Goal: Information Seeking & Learning: Learn about a topic

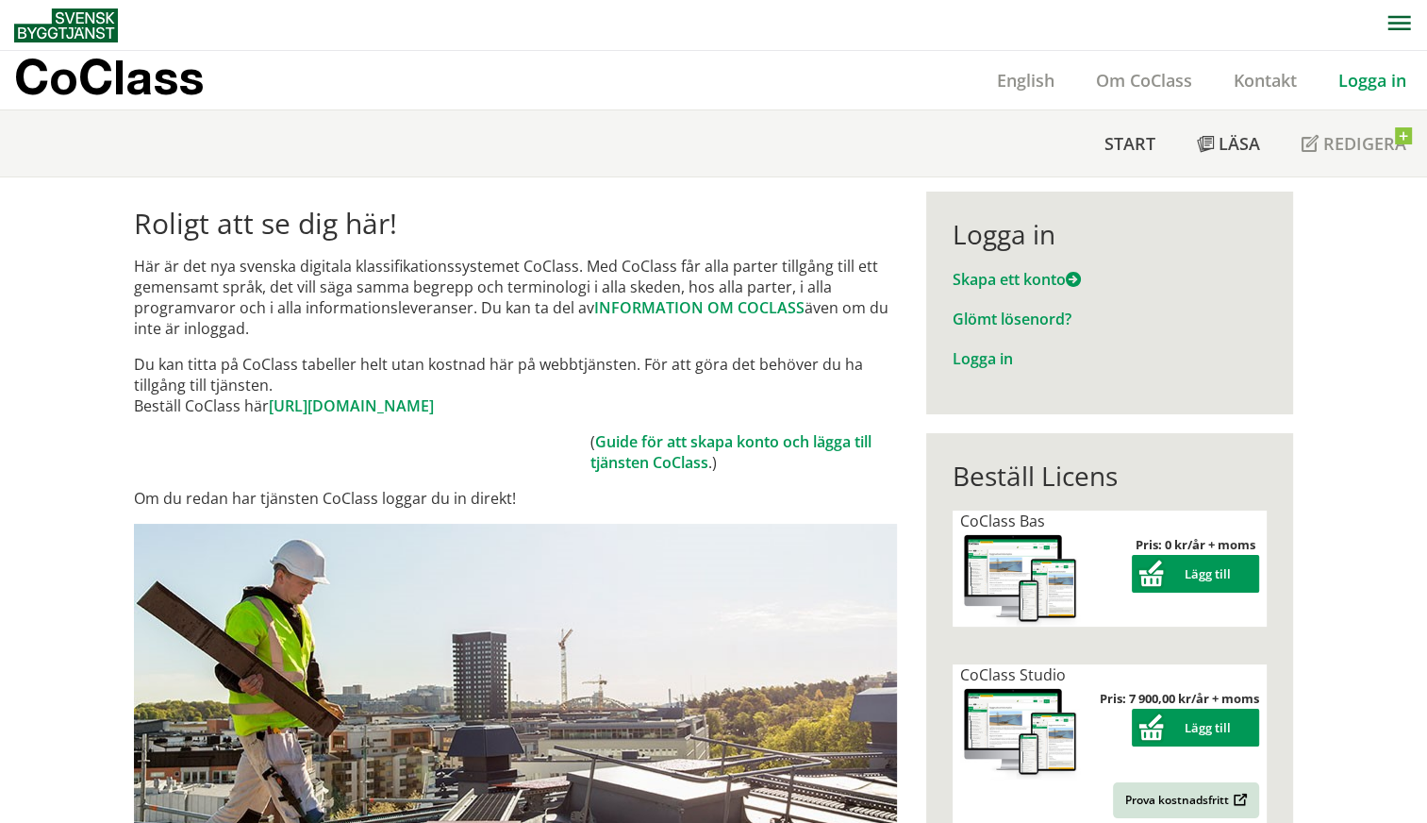
click at [984, 234] on div "Logga in" at bounding box center [1110, 234] width 314 height 32
click at [991, 235] on div "Logga in" at bounding box center [1110, 234] width 314 height 32
click at [108, 83] on p "CoClass" at bounding box center [109, 77] width 190 height 22
click at [972, 362] on link "Logga in" at bounding box center [983, 358] width 60 height 21
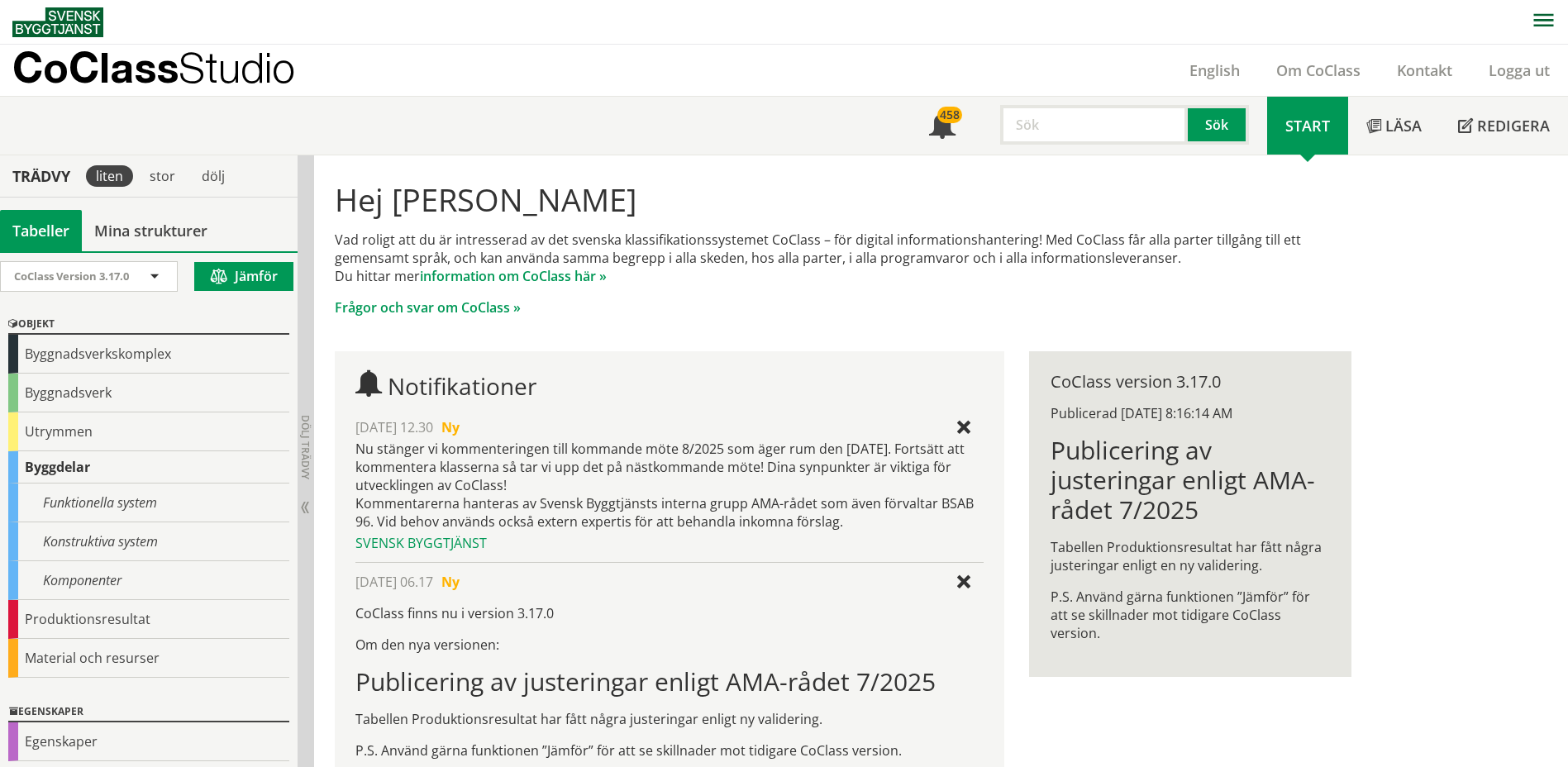
click at [1084, 133] on input "text" at bounding box center [1094, 124] width 188 height 39
type input "UVaggregat"
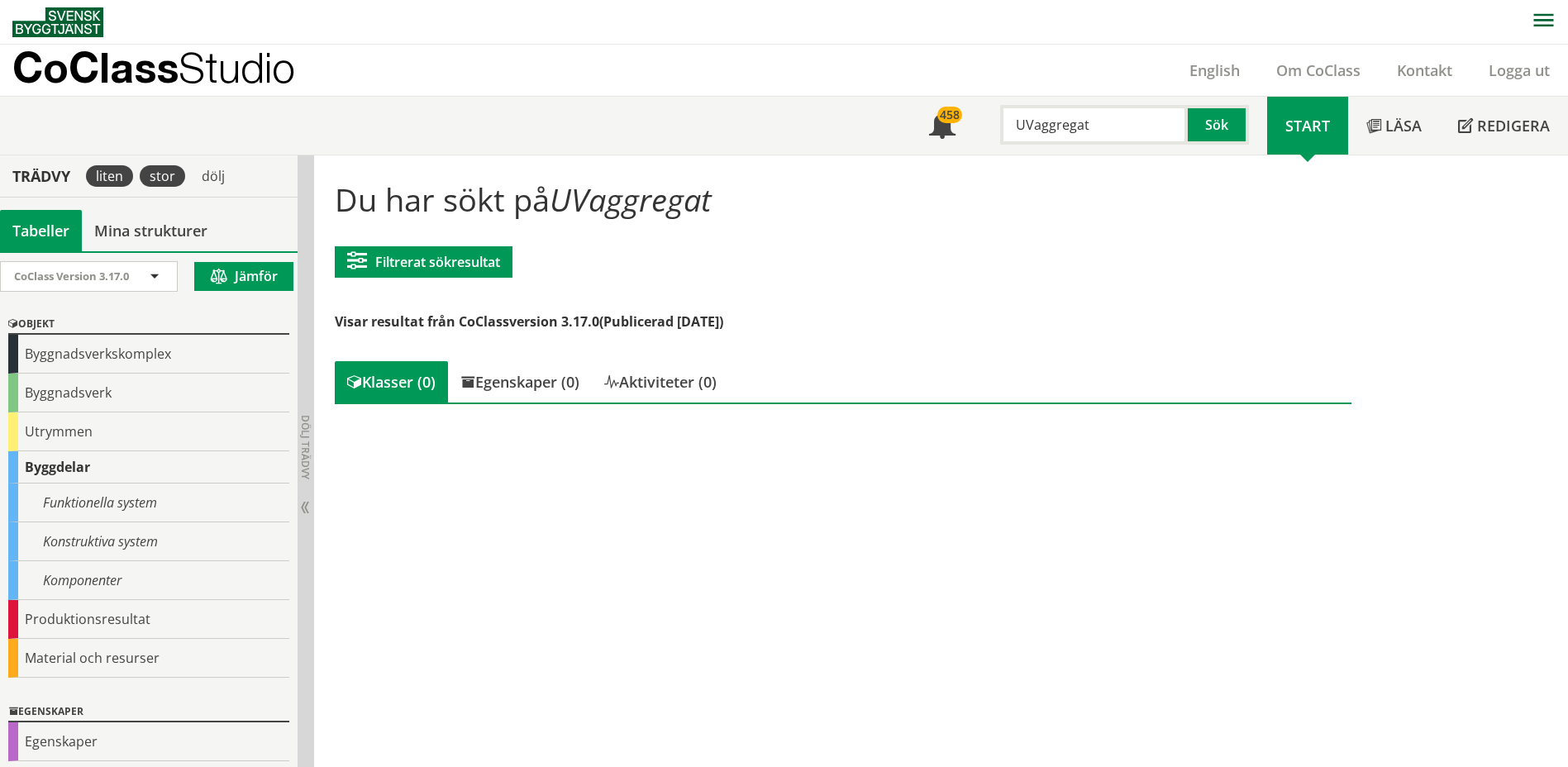
click at [165, 179] on div "stor" at bounding box center [162, 176] width 46 height 22
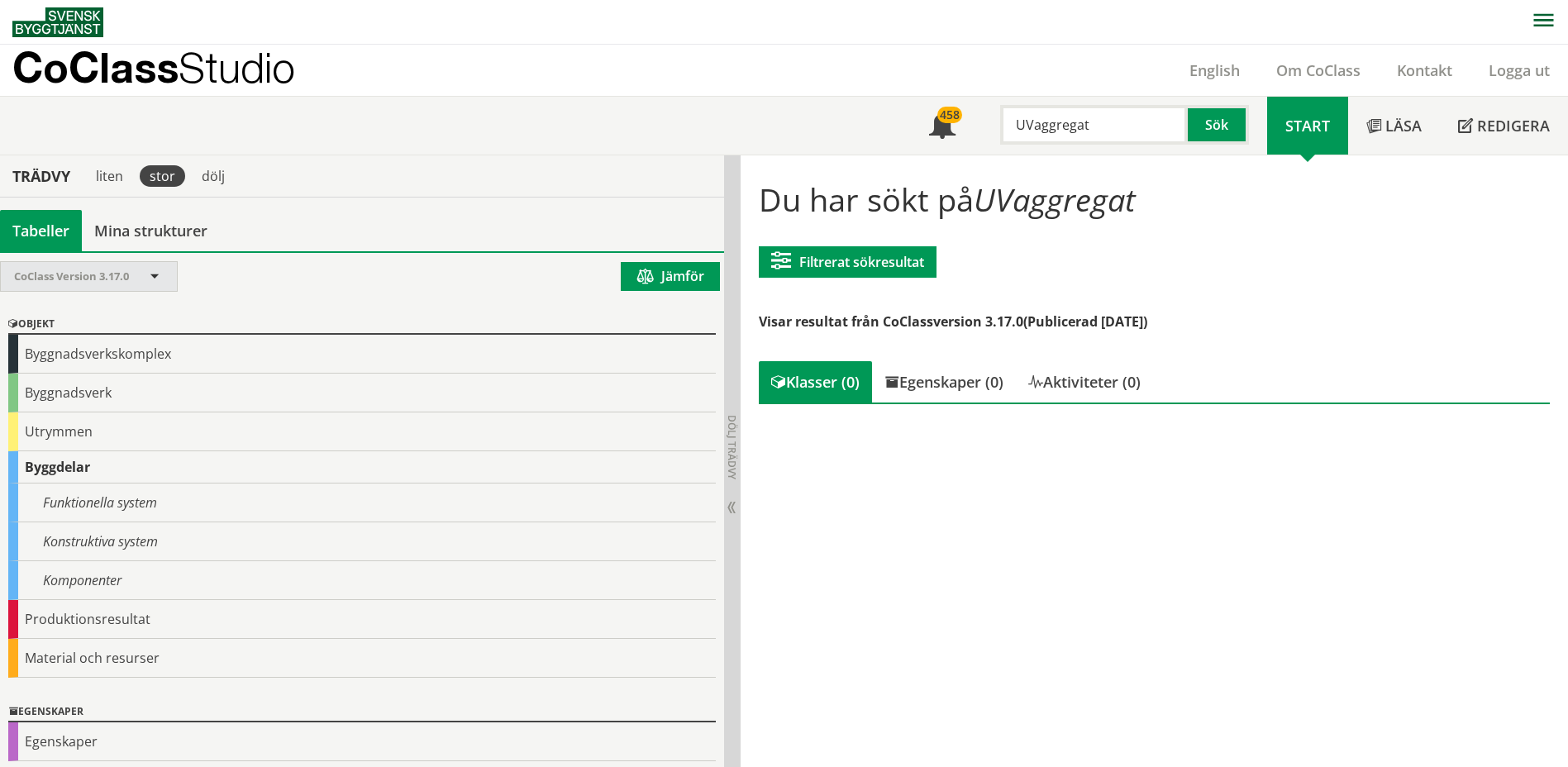
click at [60, 270] on span "CoClass Version 3.17.0" at bounding box center [71, 276] width 115 height 15
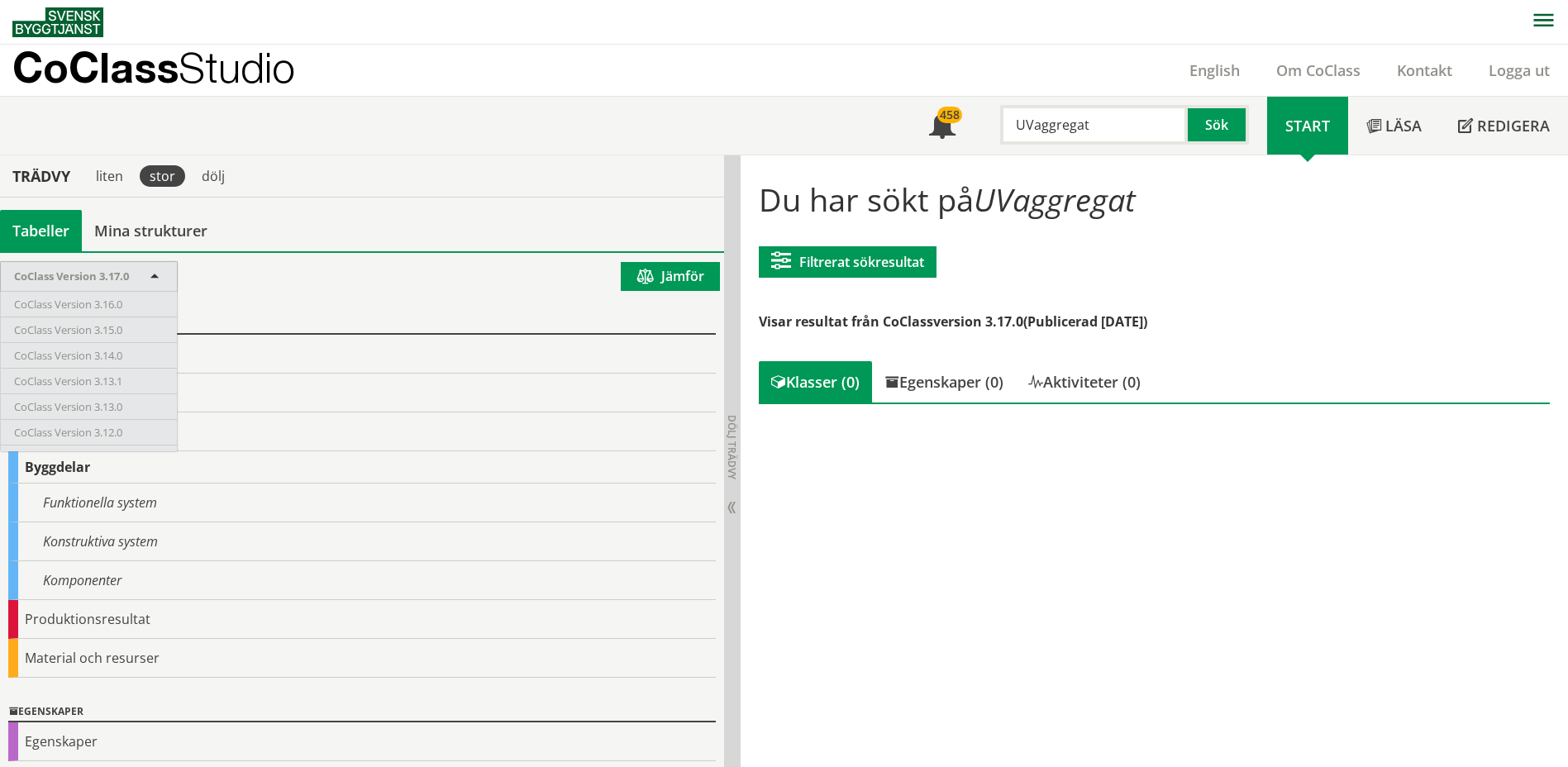
click at [365, 210] on div "Tabeller Mina strukturer" at bounding box center [362, 231] width 724 height 41
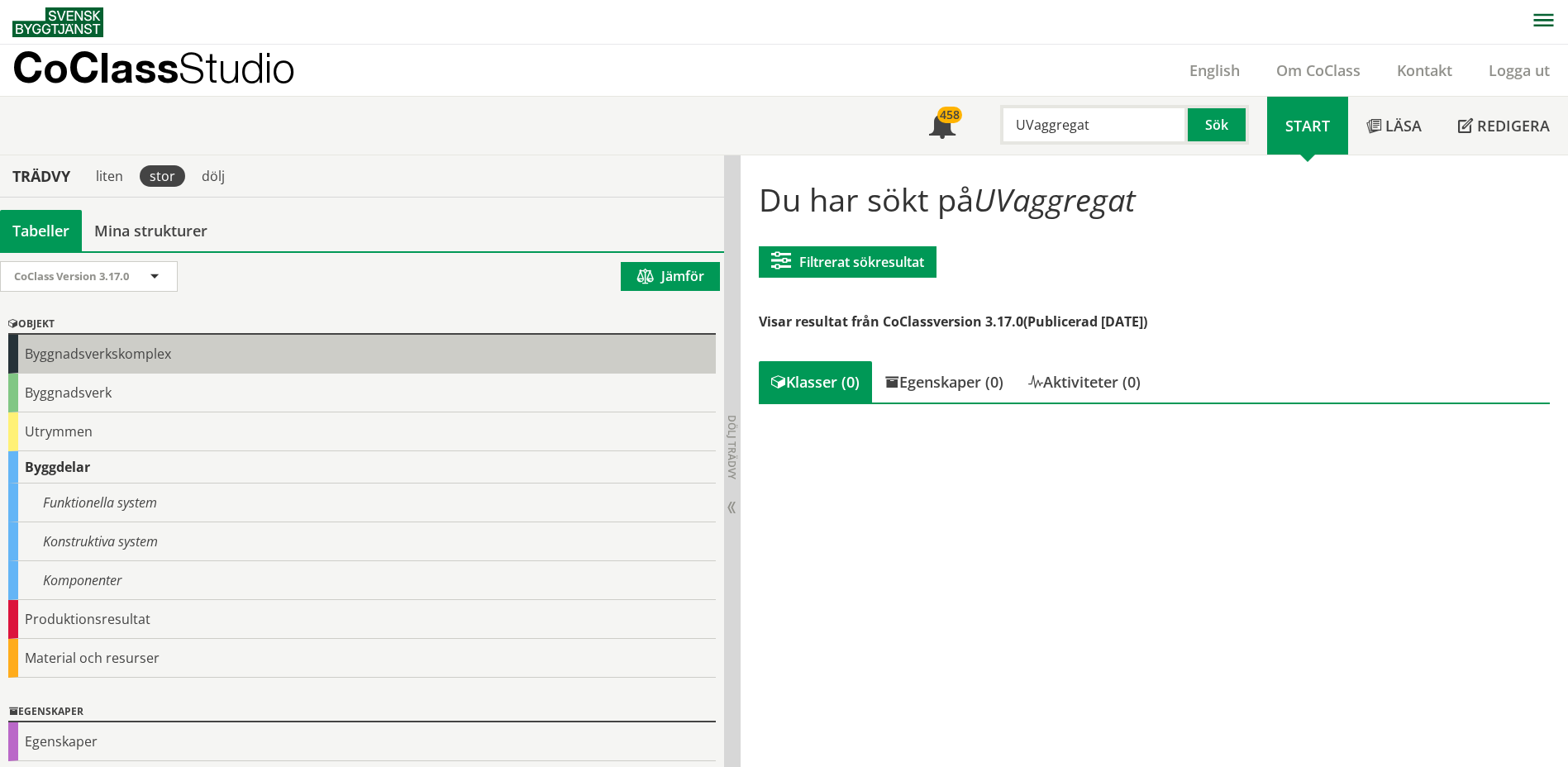
click at [137, 360] on div "Byggnadsverkskomplex" at bounding box center [361, 354] width 707 height 39
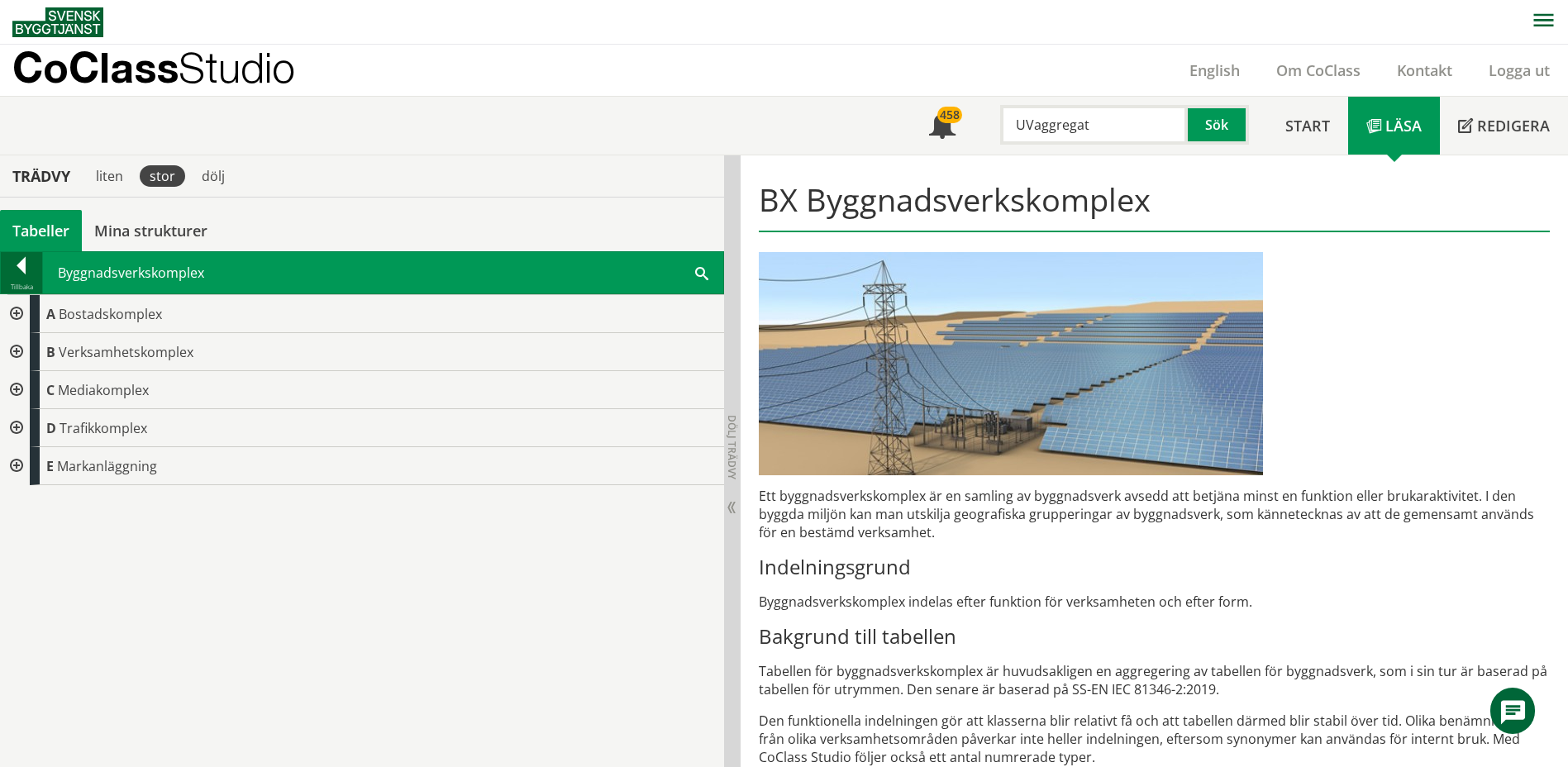
click at [13, 259] on div at bounding box center [21, 268] width 41 height 23
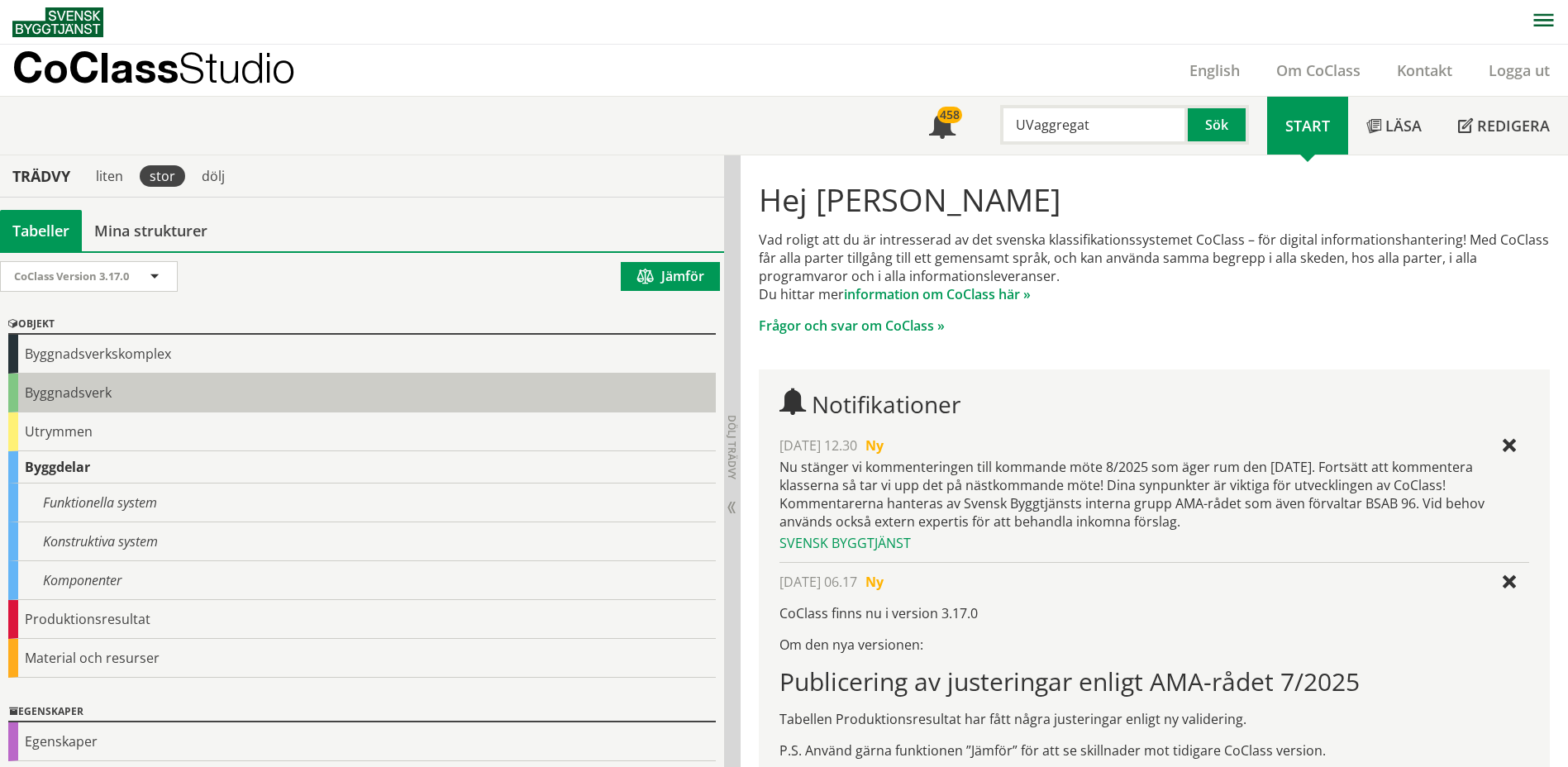
click at [61, 393] on div "Byggnadsverk" at bounding box center [361, 393] width 707 height 39
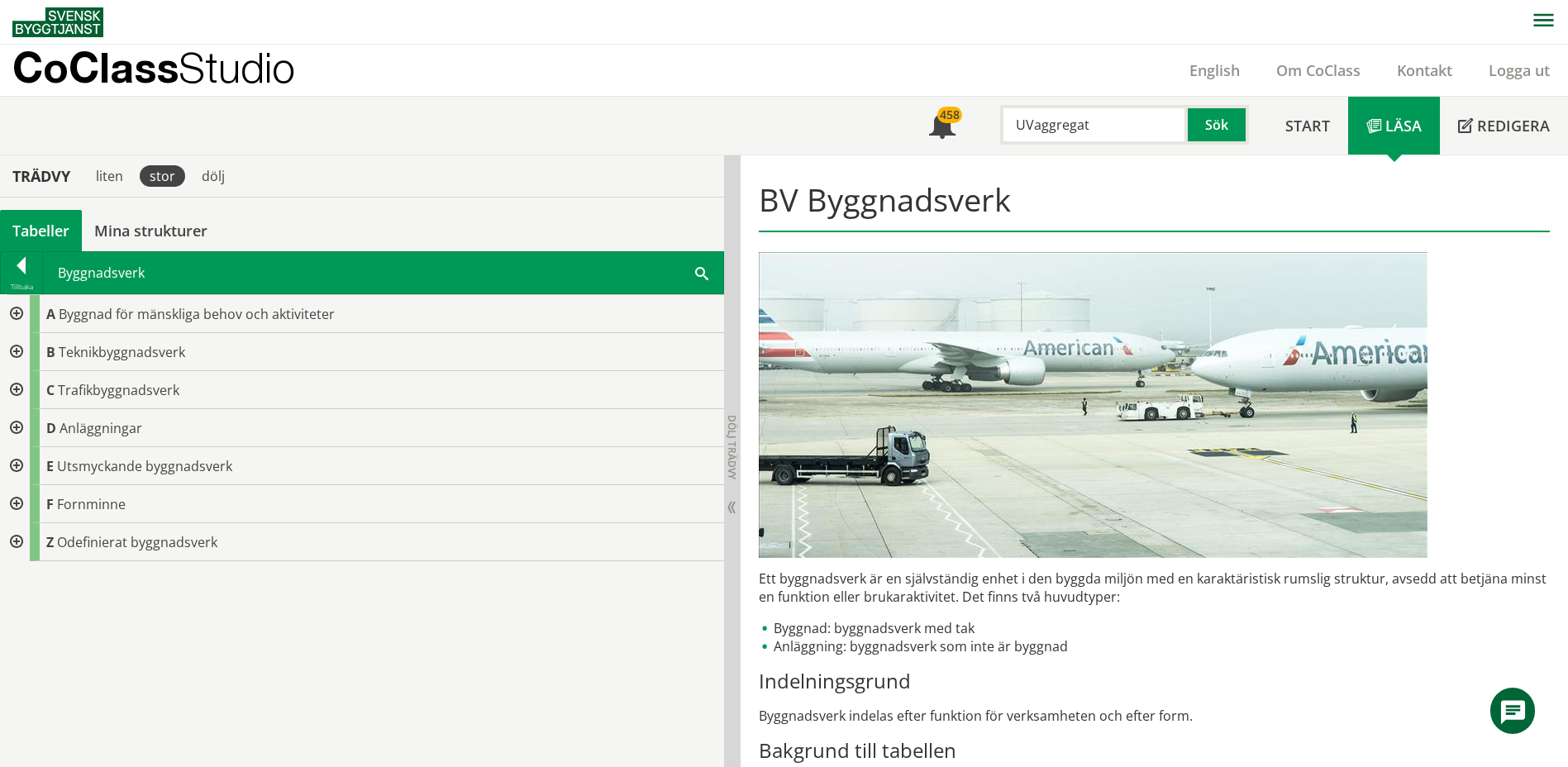
click at [28, 269] on div at bounding box center [21, 268] width 41 height 23
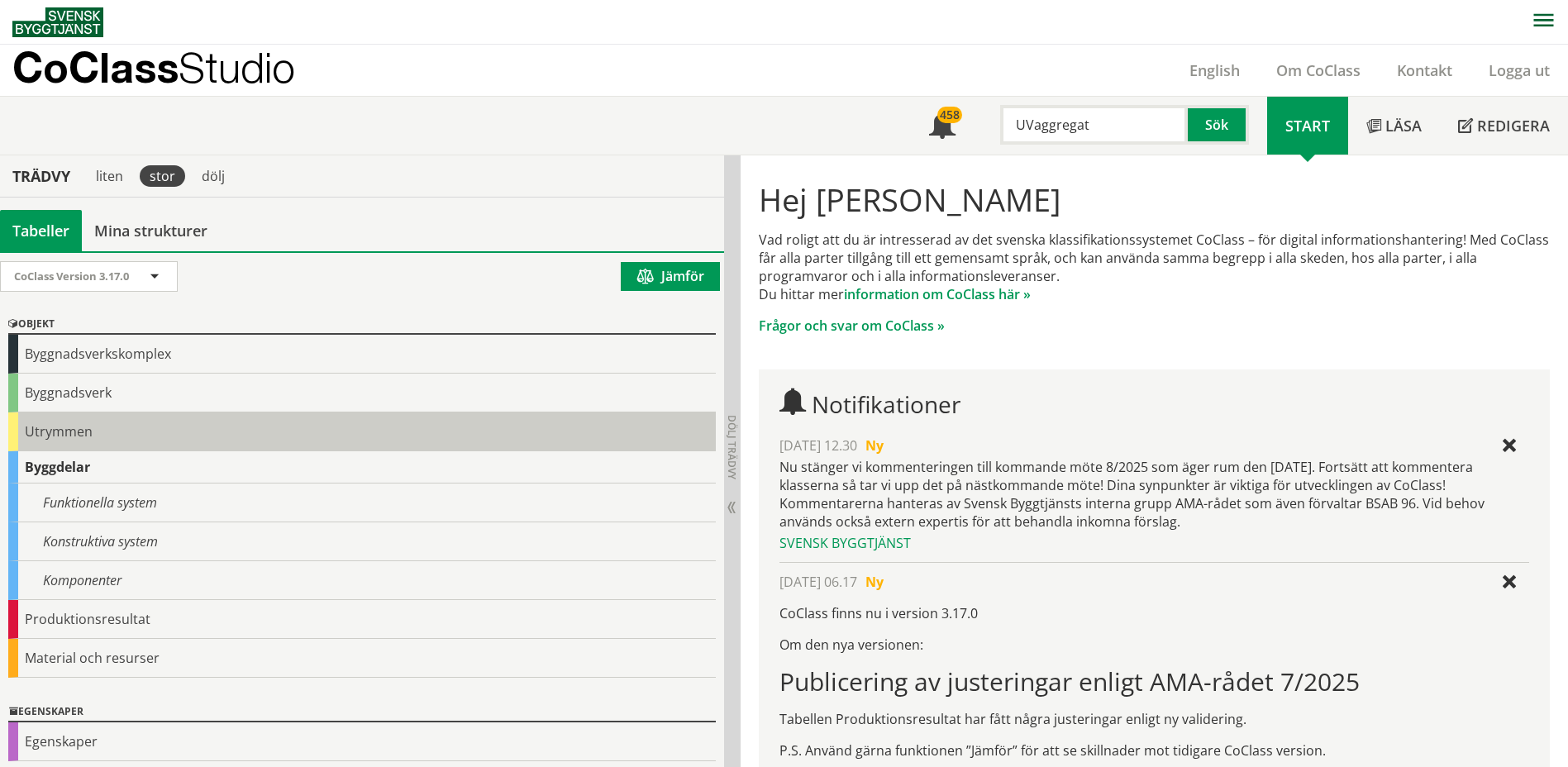
click at [66, 430] on div "Utrymmen" at bounding box center [361, 432] width 707 height 39
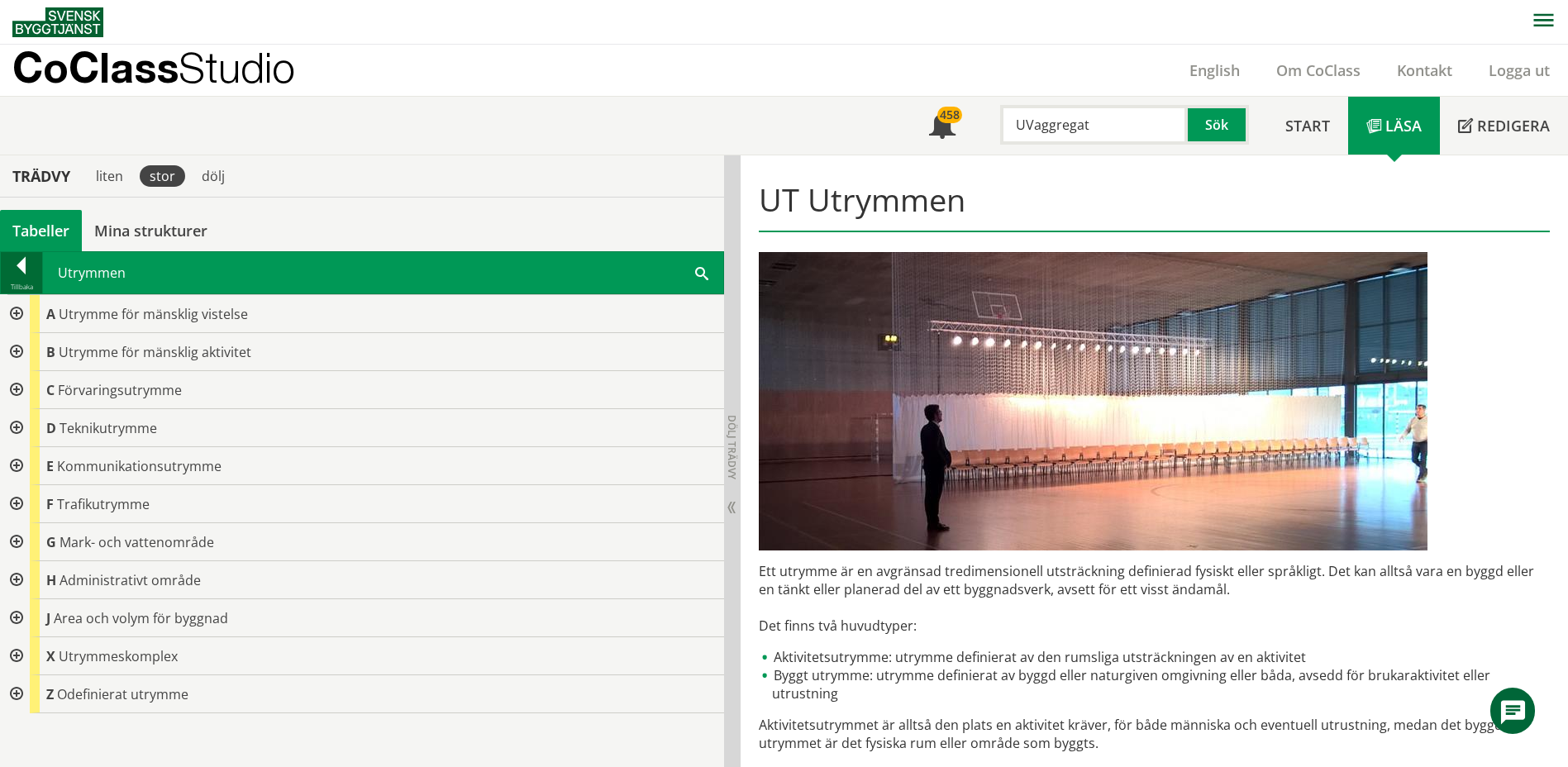
click at [22, 266] on div at bounding box center [21, 268] width 41 height 23
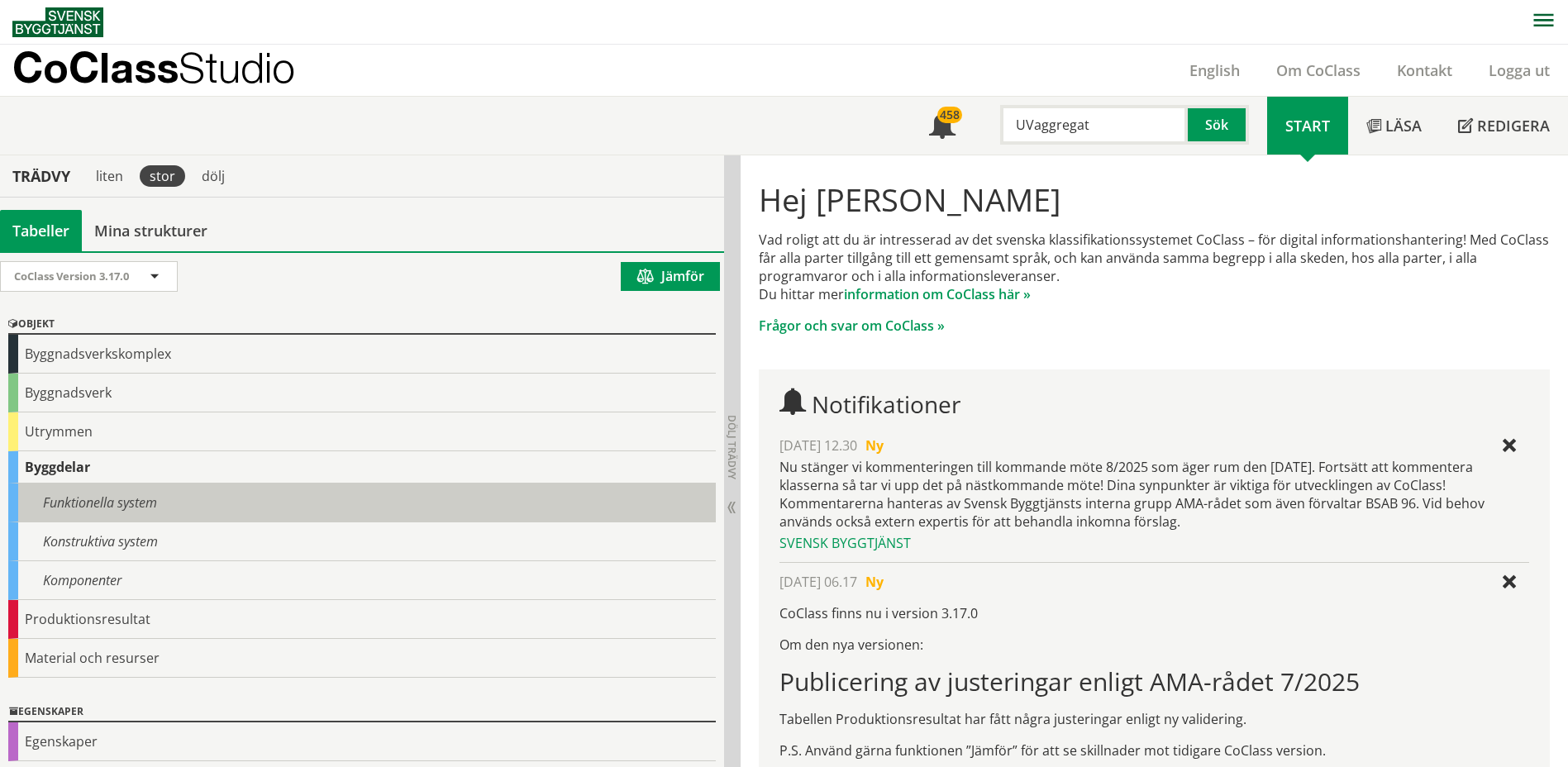
click at [73, 501] on div "Funktionella system" at bounding box center [361, 503] width 707 height 39
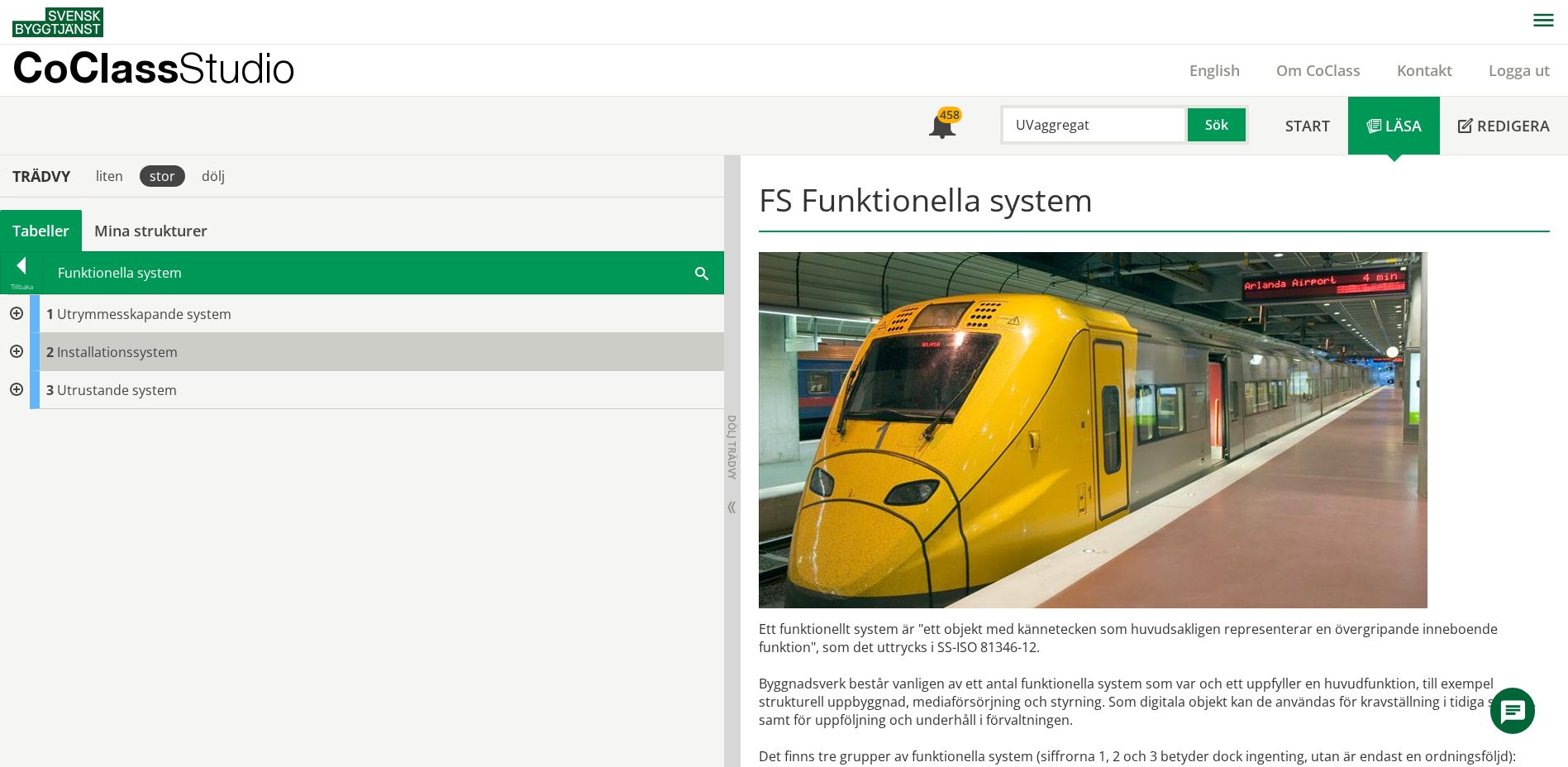
click at [95, 354] on span "Installationssystem" at bounding box center [117, 352] width 121 height 18
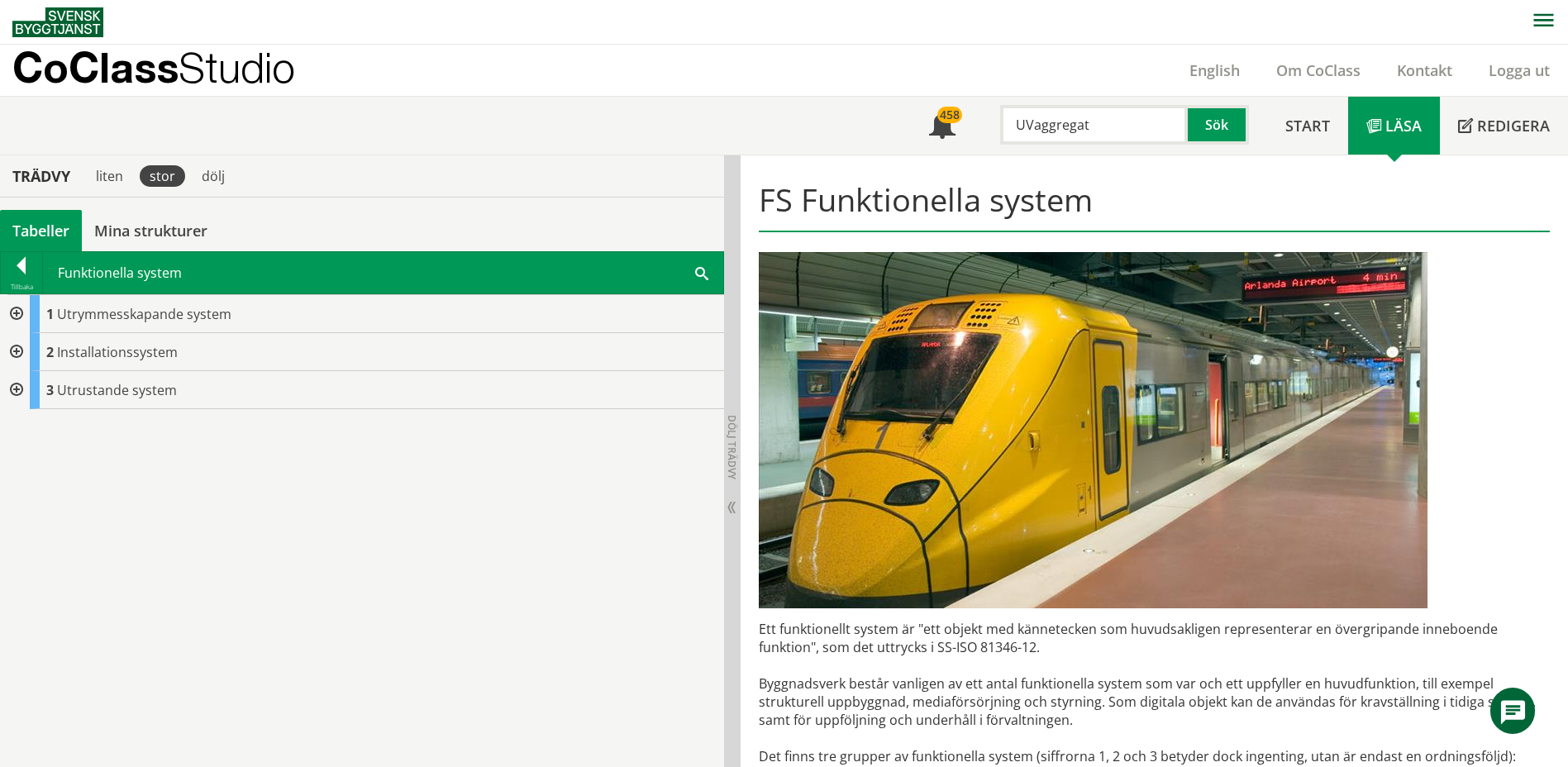
click at [16, 352] on div at bounding box center [15, 352] width 30 height 38
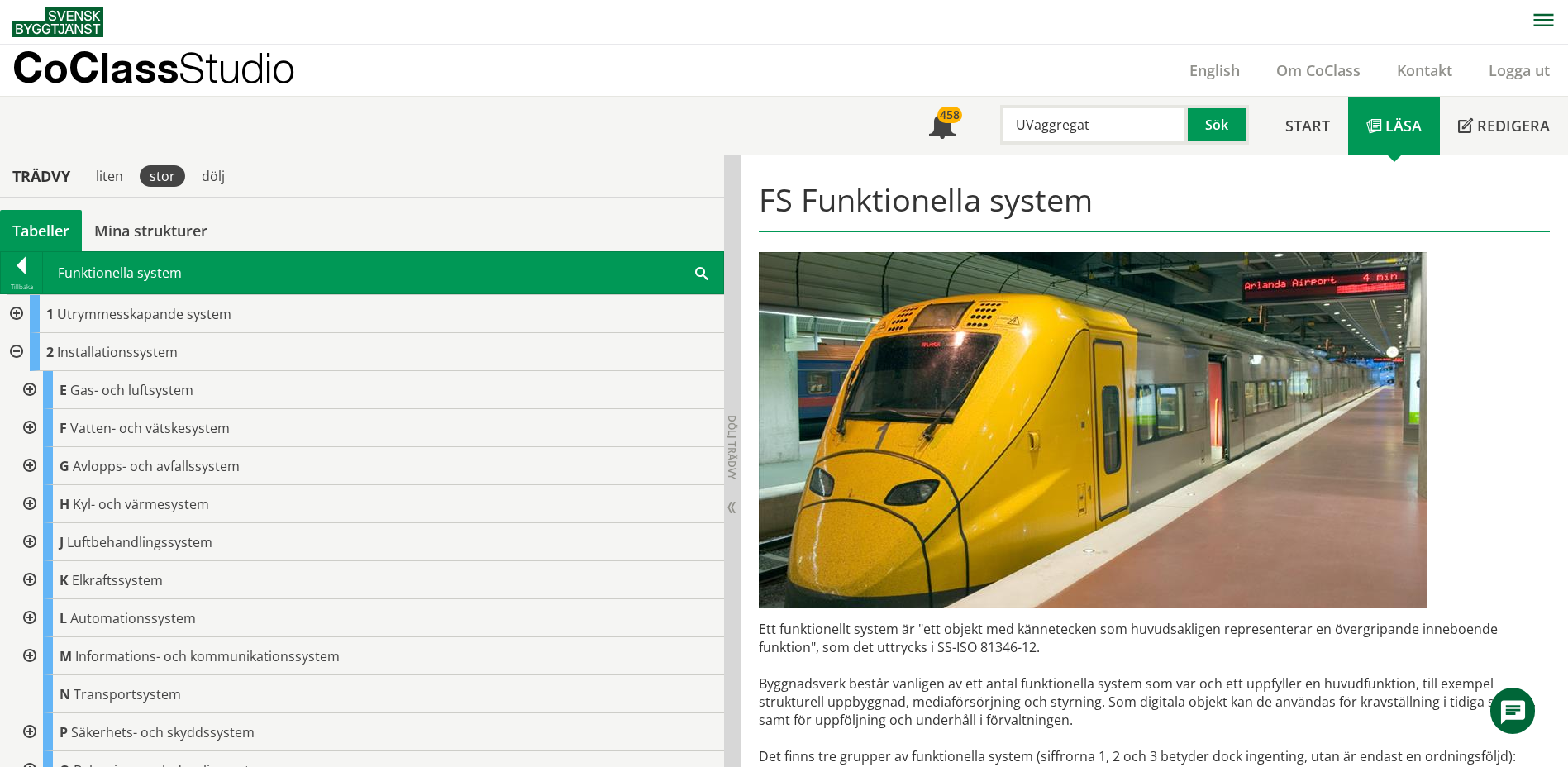
click at [27, 428] on div at bounding box center [28, 428] width 30 height 38
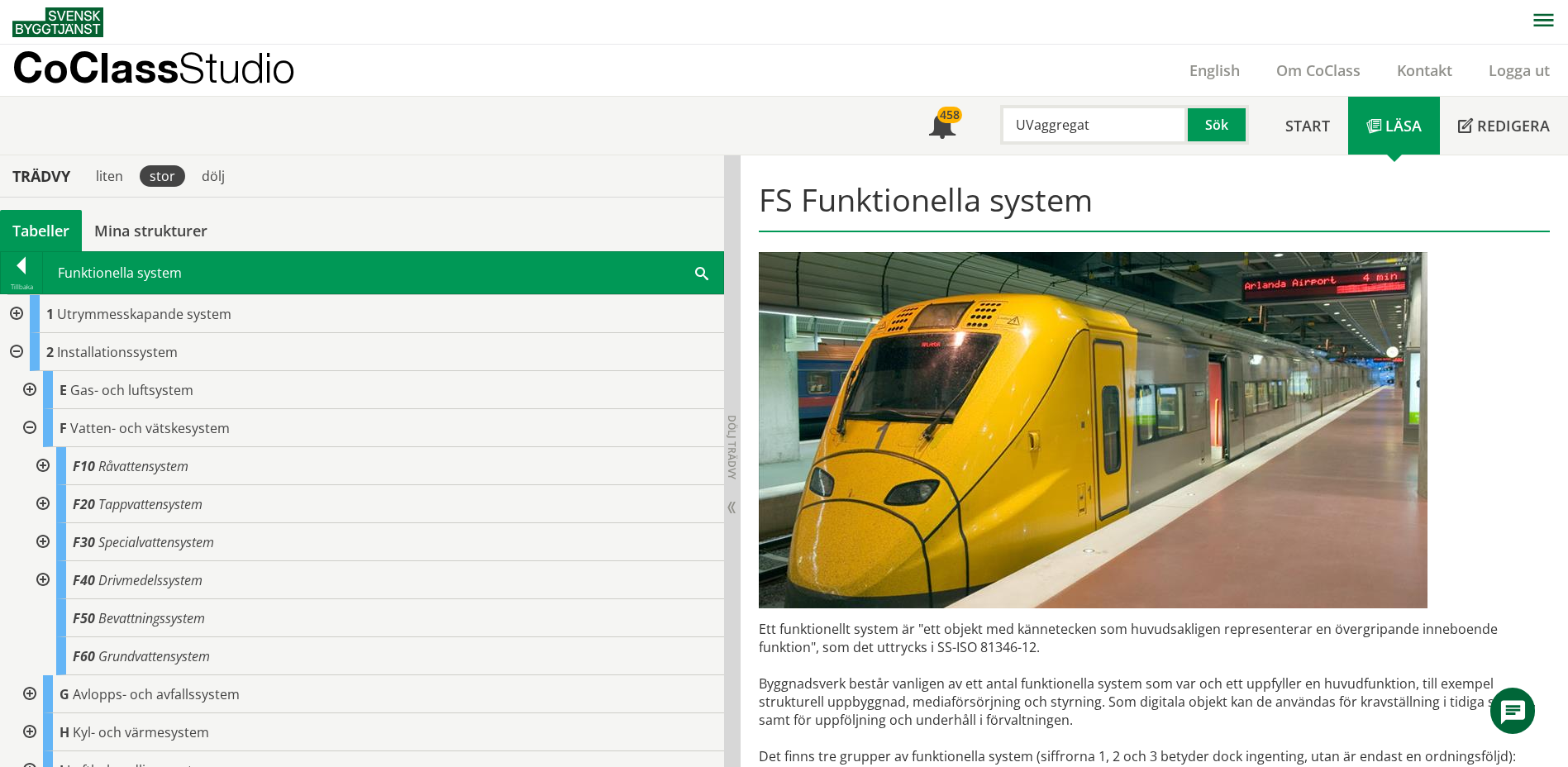
click at [45, 540] on div at bounding box center [41, 542] width 30 height 38
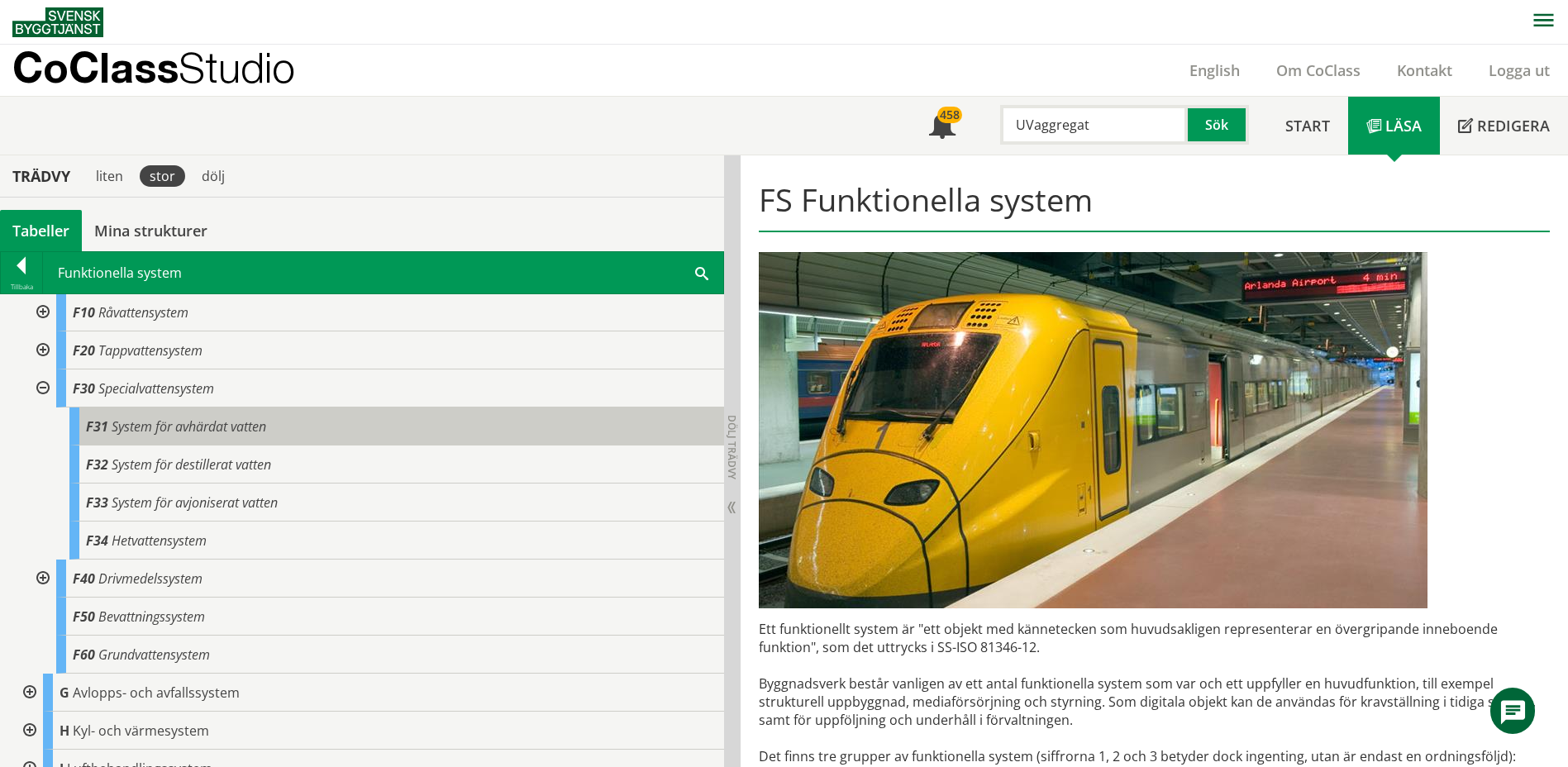
scroll to position [166, 0]
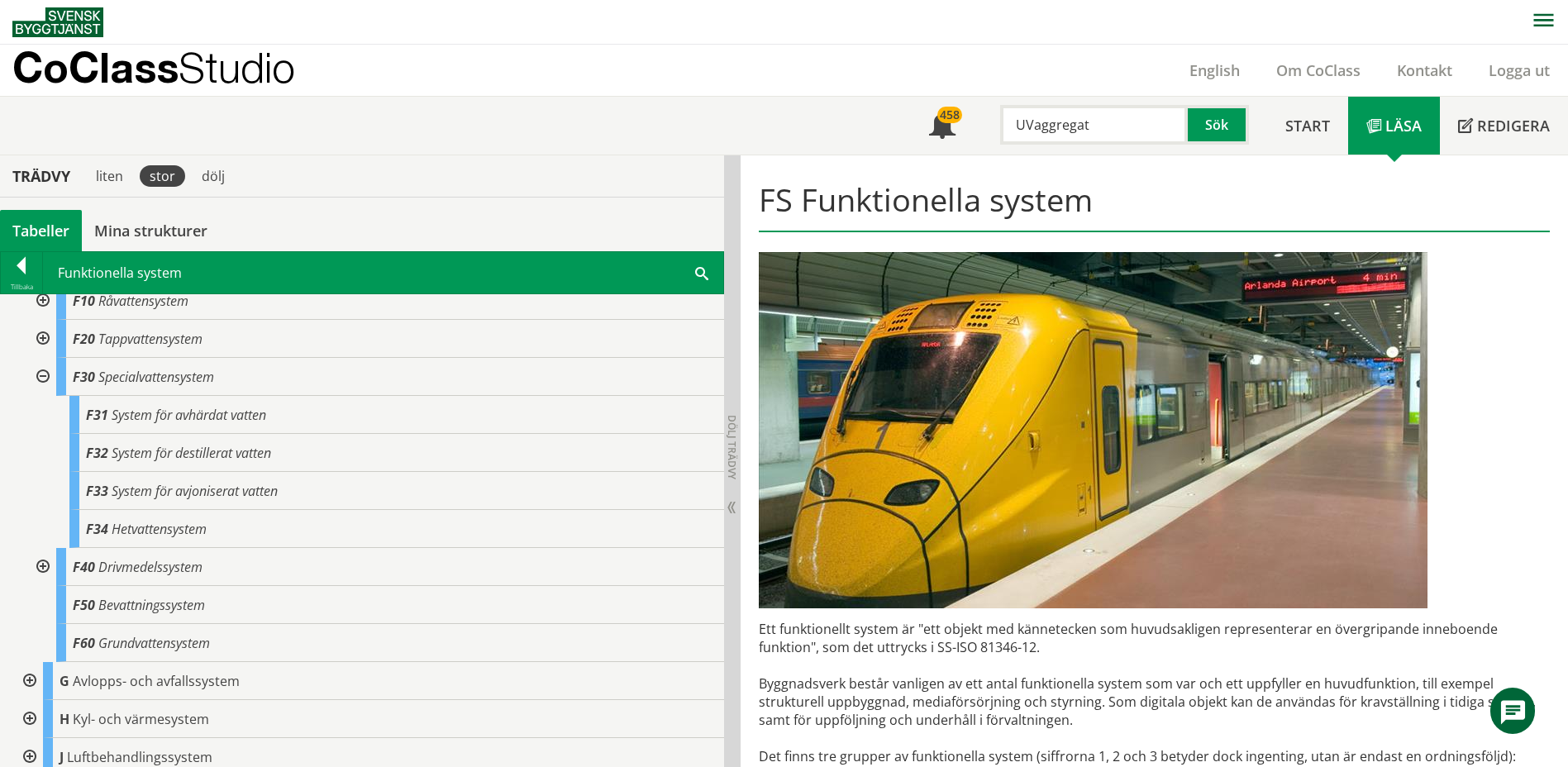
click at [41, 335] on div at bounding box center [41, 338] width 30 height 38
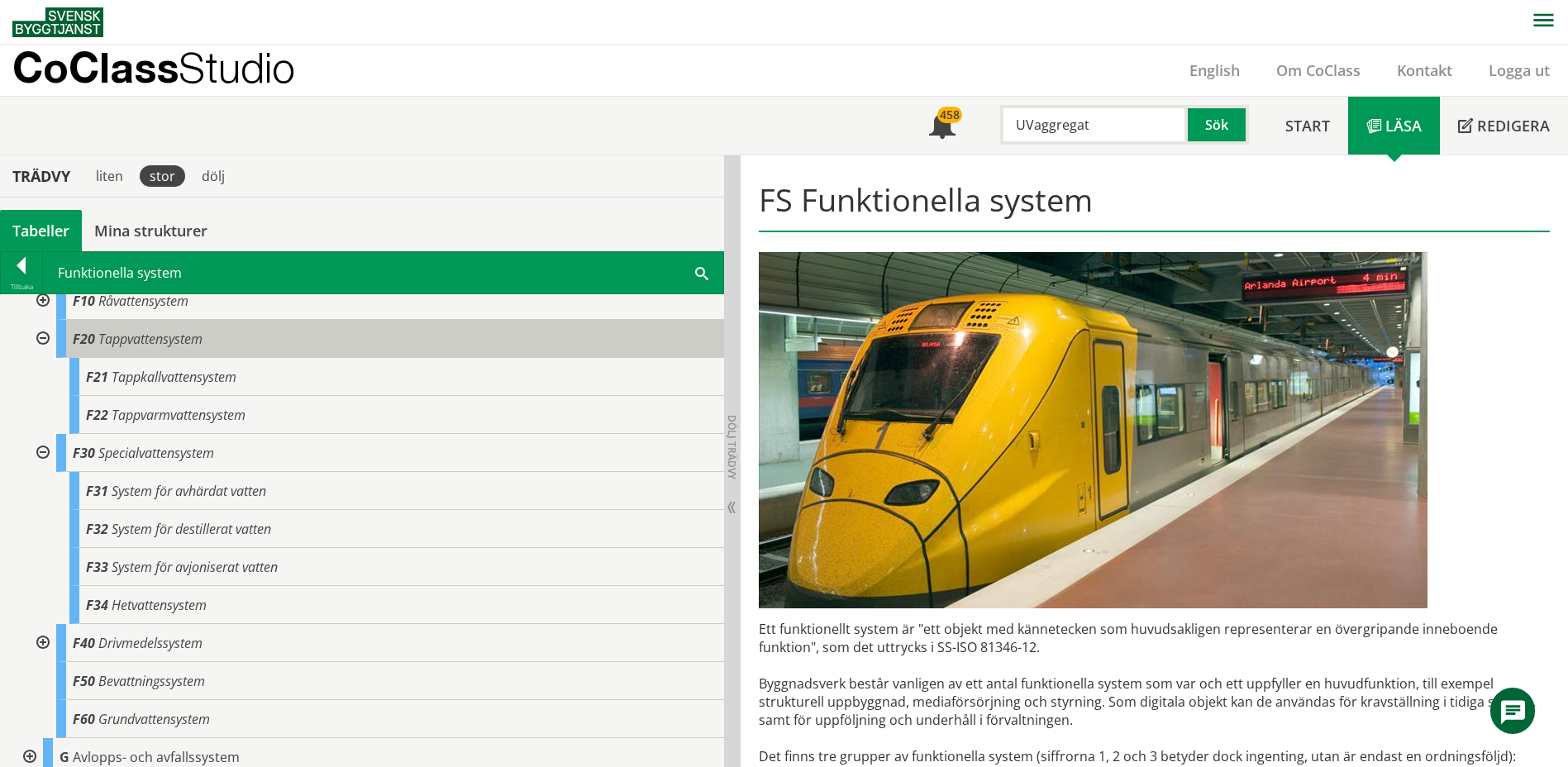
scroll to position [82, 0]
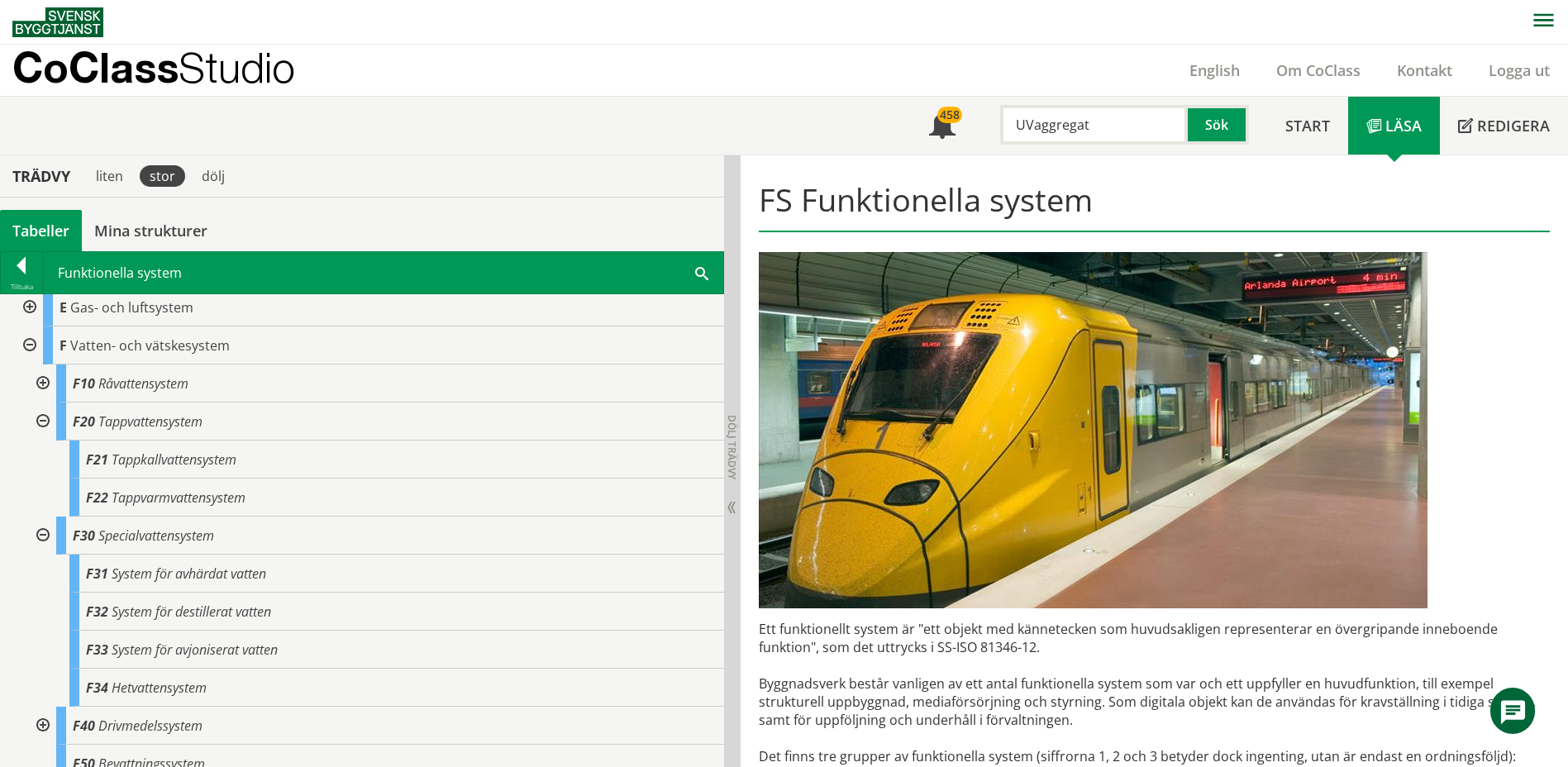
click at [41, 381] on div at bounding box center [41, 383] width 30 height 38
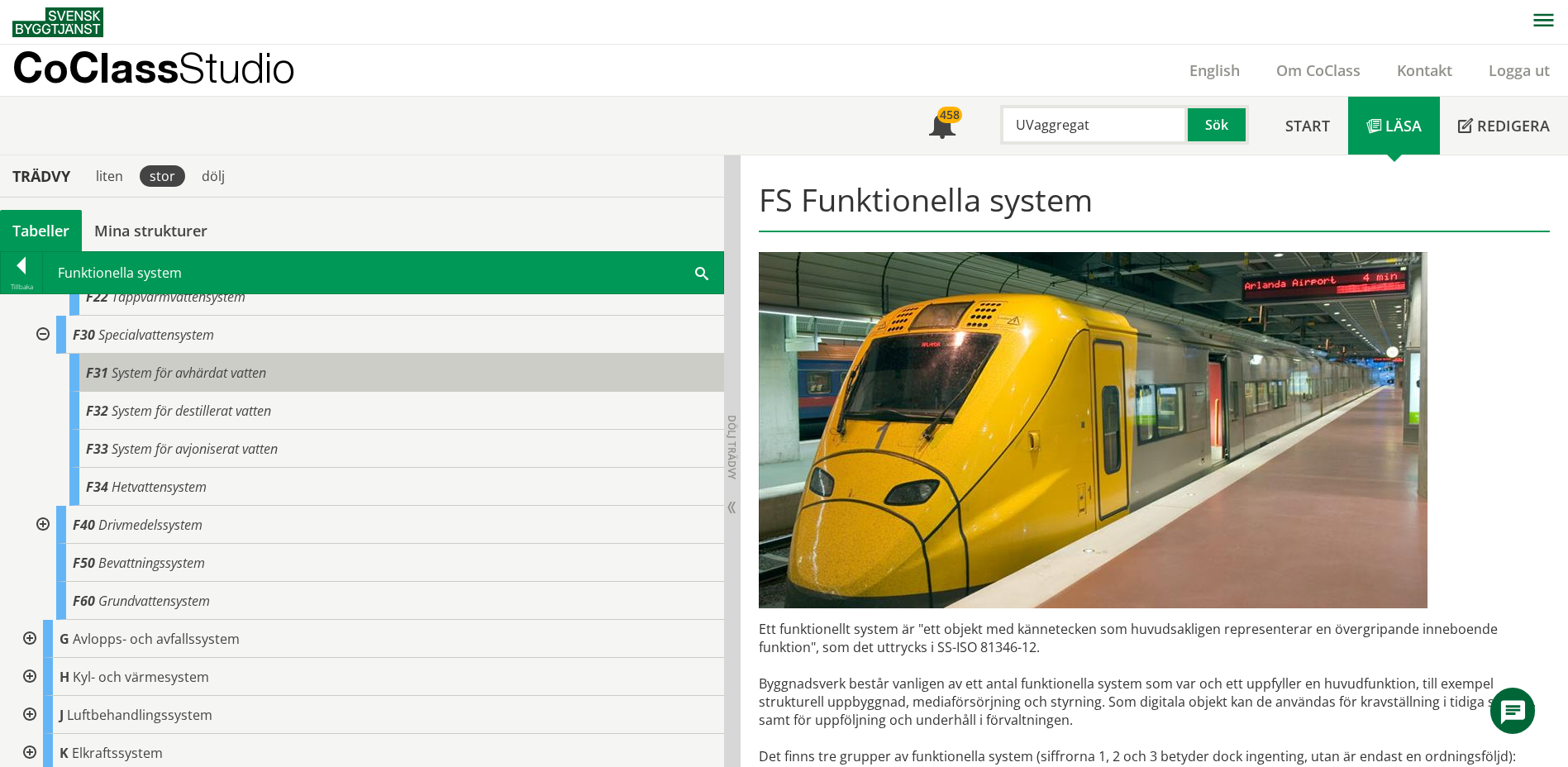
scroll to position [330, 0]
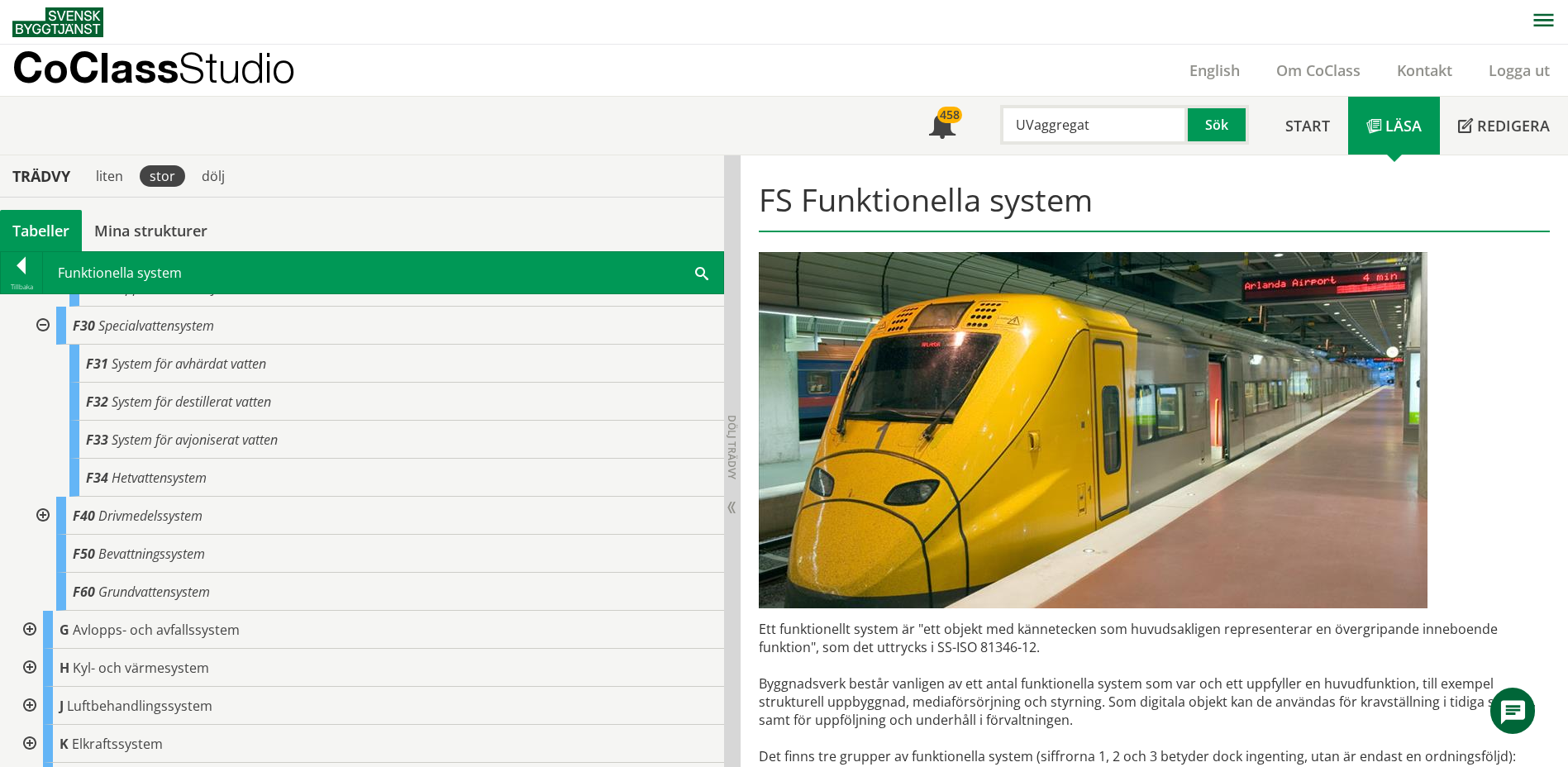
click at [42, 517] on div at bounding box center [41, 515] width 30 height 38
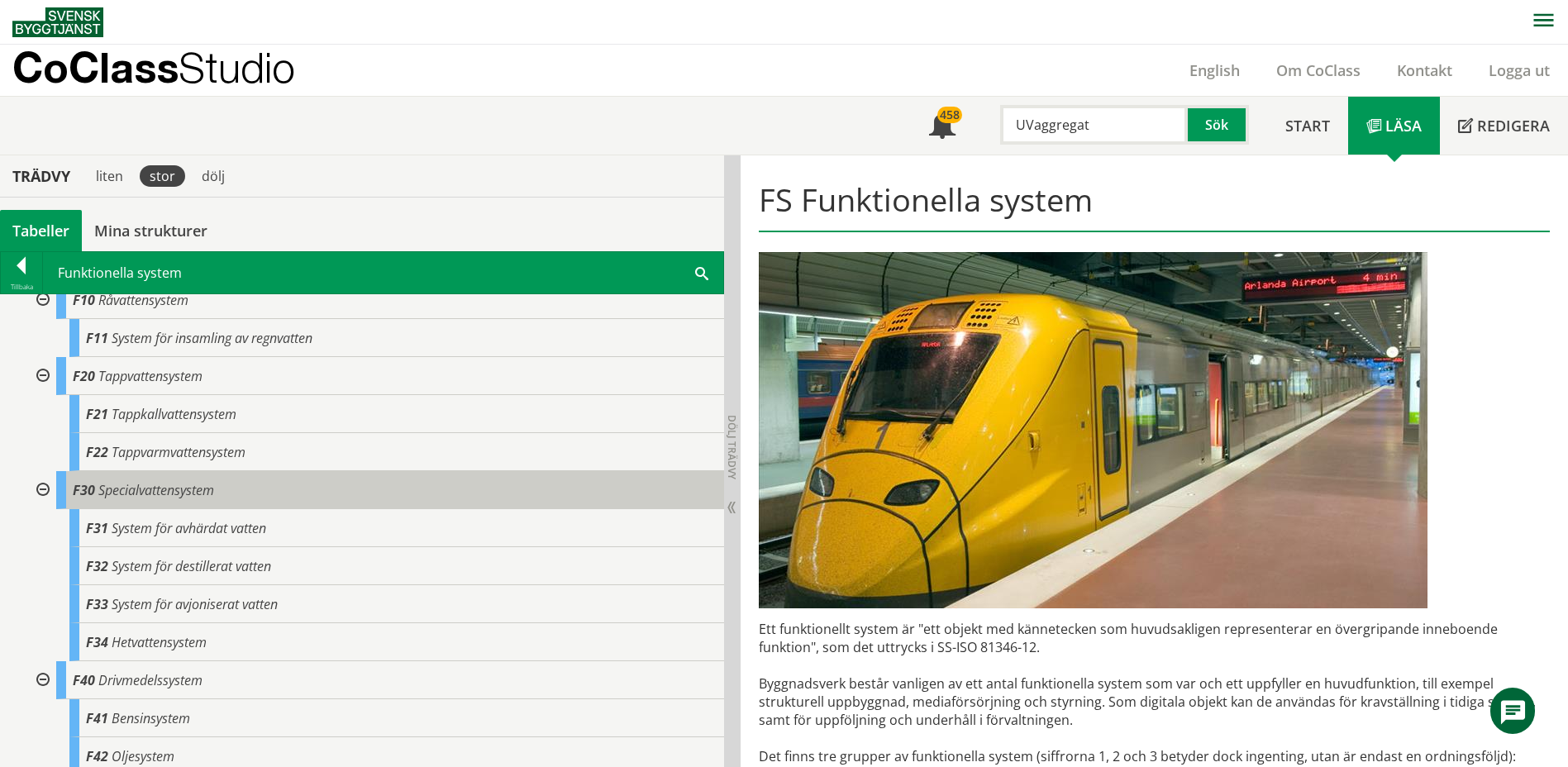
scroll to position [166, 0]
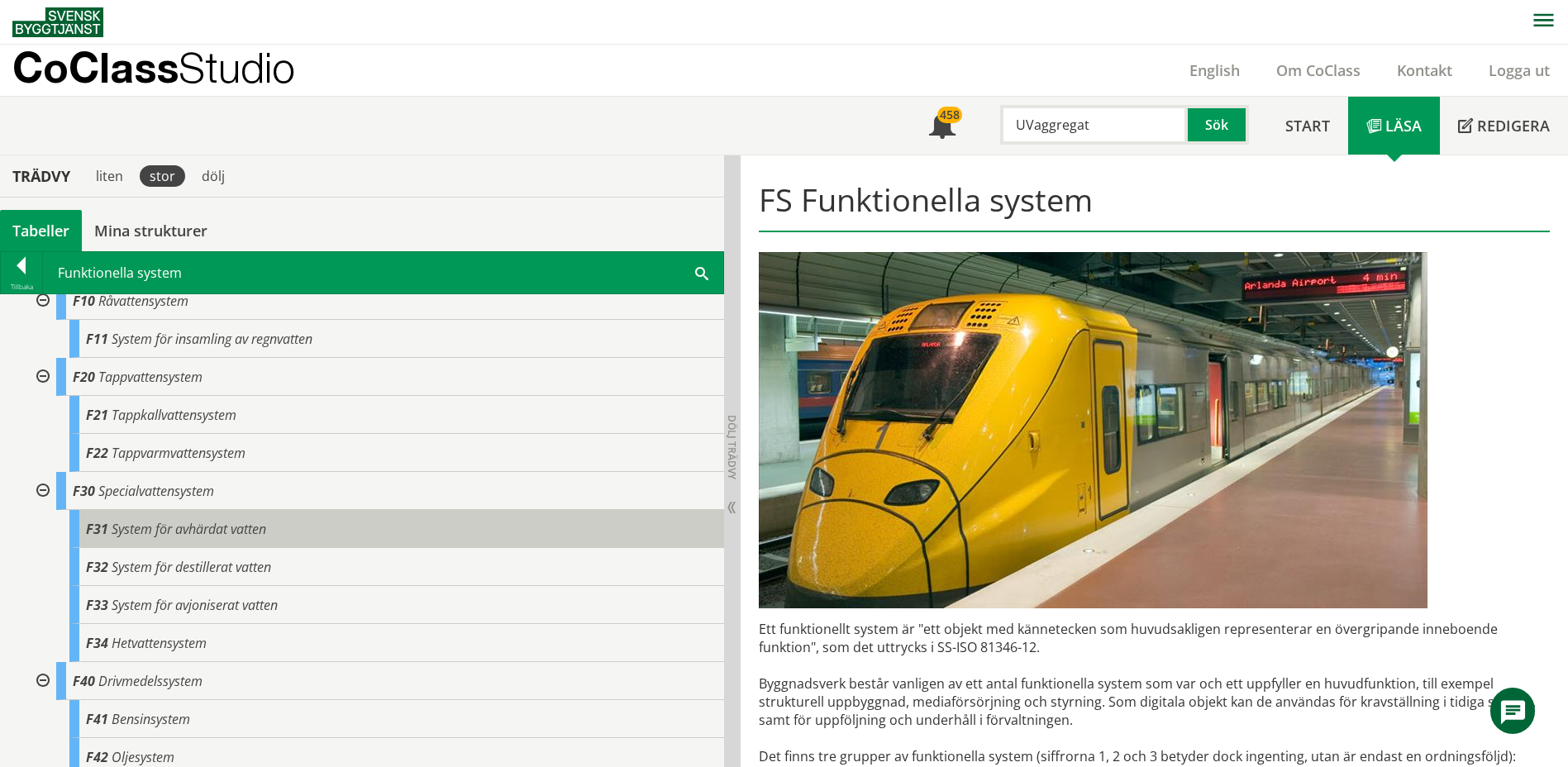
click at [107, 529] on span "F31" at bounding box center [96, 529] width 22 height 18
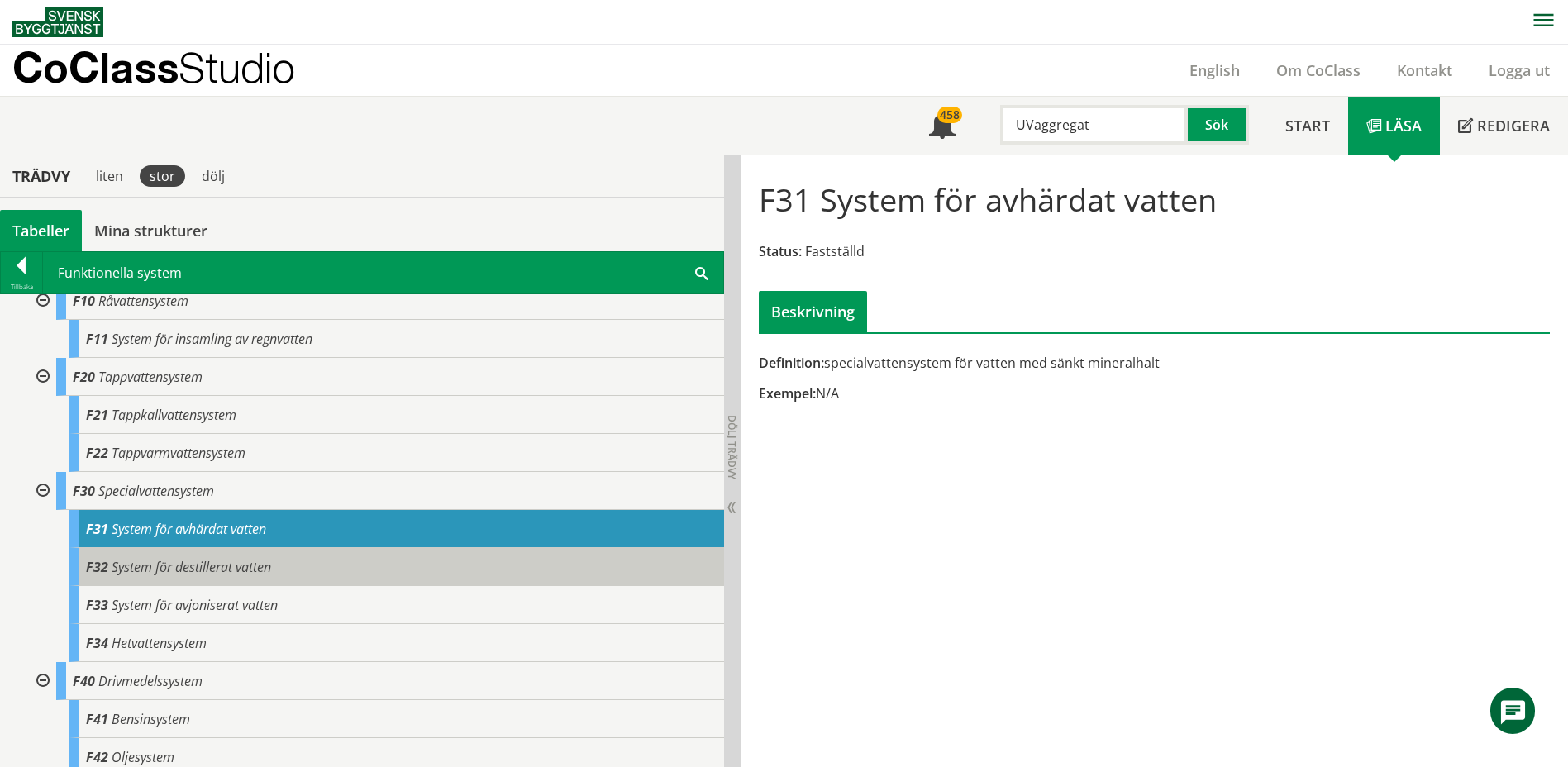
click at [106, 561] on body "AMA AMA Beskrivningsverktyg AMA Funktion BSAB Bygginfo Byggjura Byggkatalogen B…" at bounding box center [784, 383] width 1568 height 767
click at [154, 568] on span "System för destillerat vatten" at bounding box center [191, 567] width 160 height 18
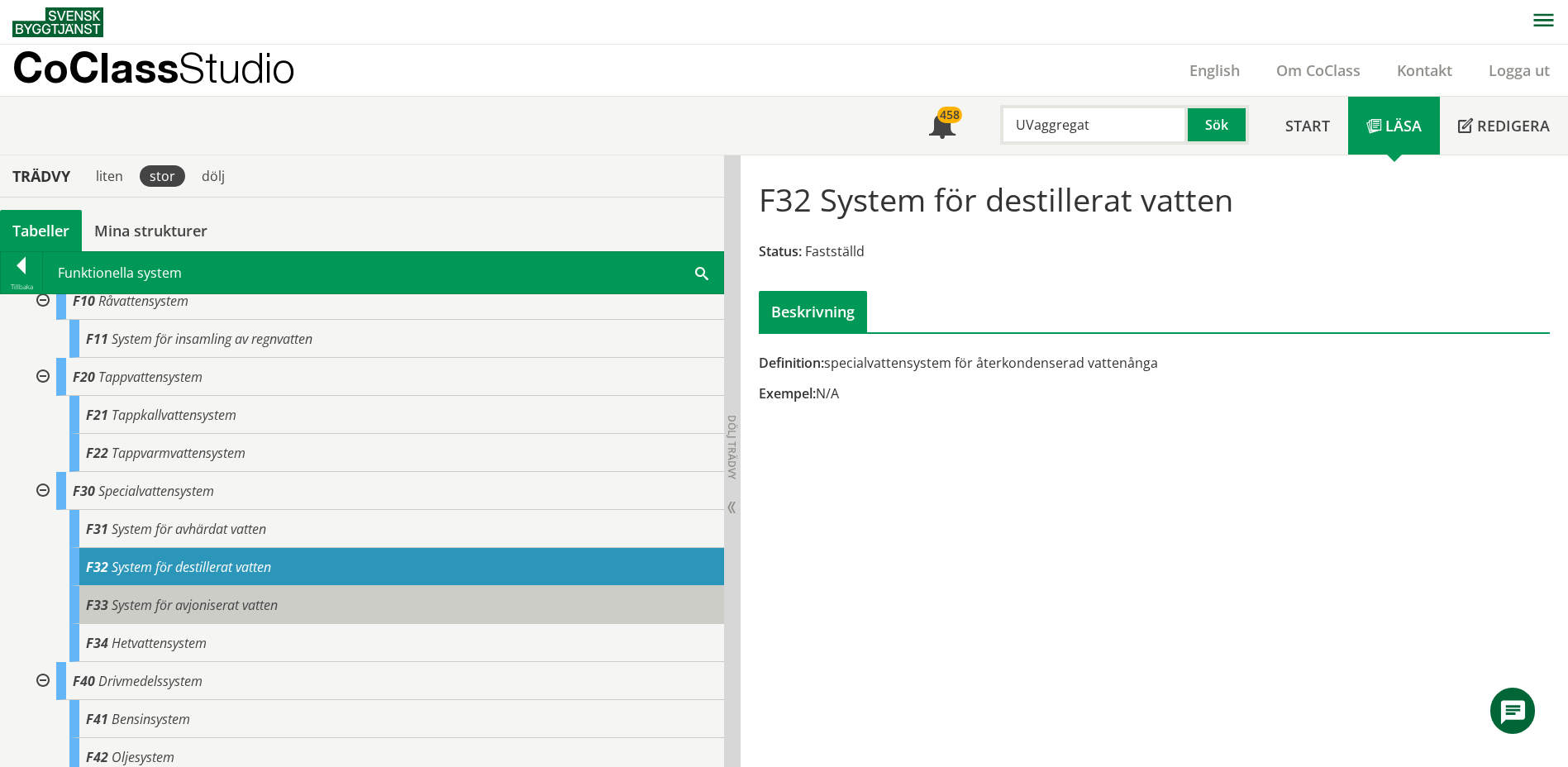
click at [136, 597] on span "System för avjoniserat vatten" at bounding box center [195, 605] width 167 height 18
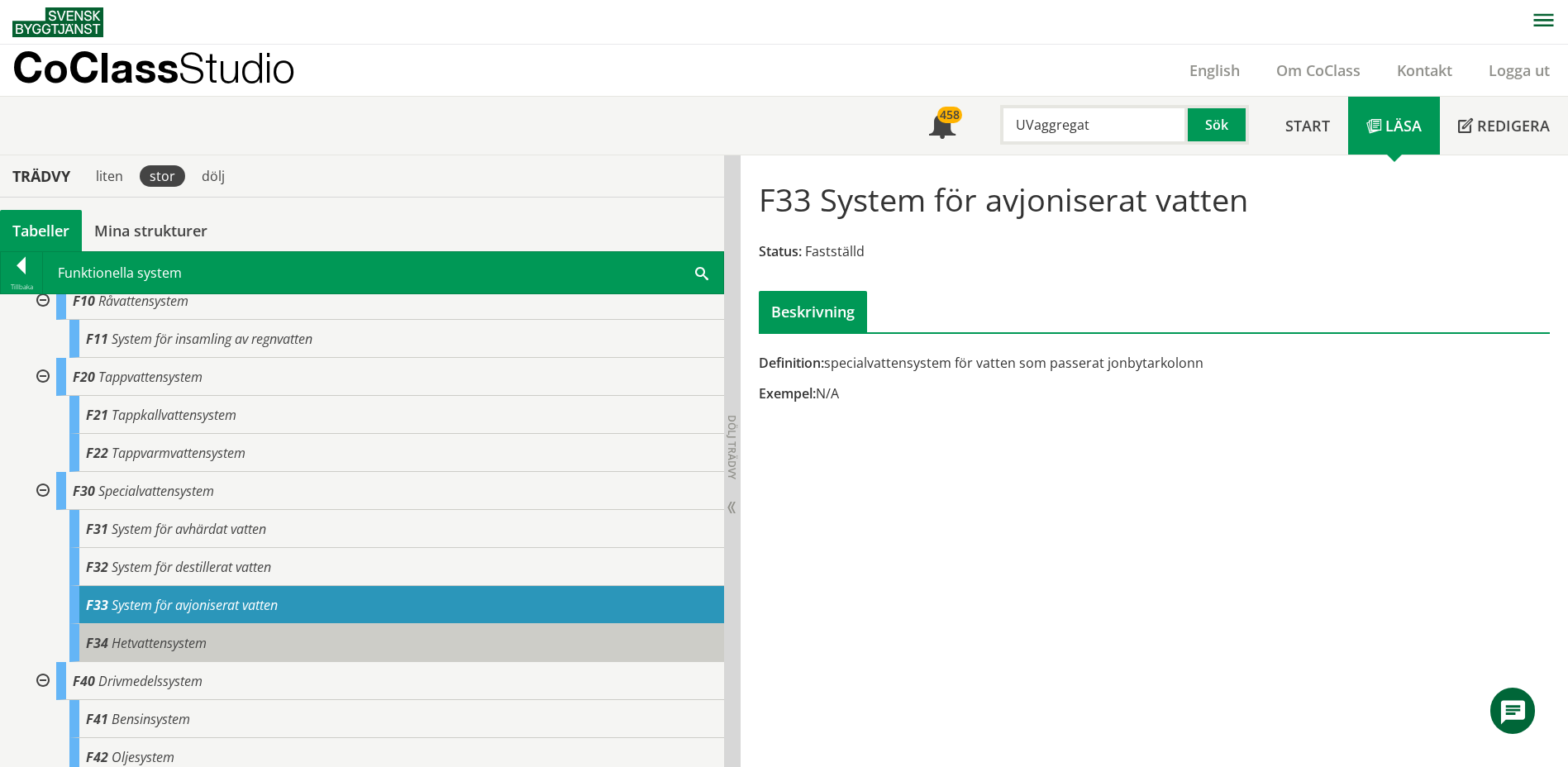
click at [118, 643] on span "Hetvattensystem" at bounding box center [159, 643] width 95 height 18
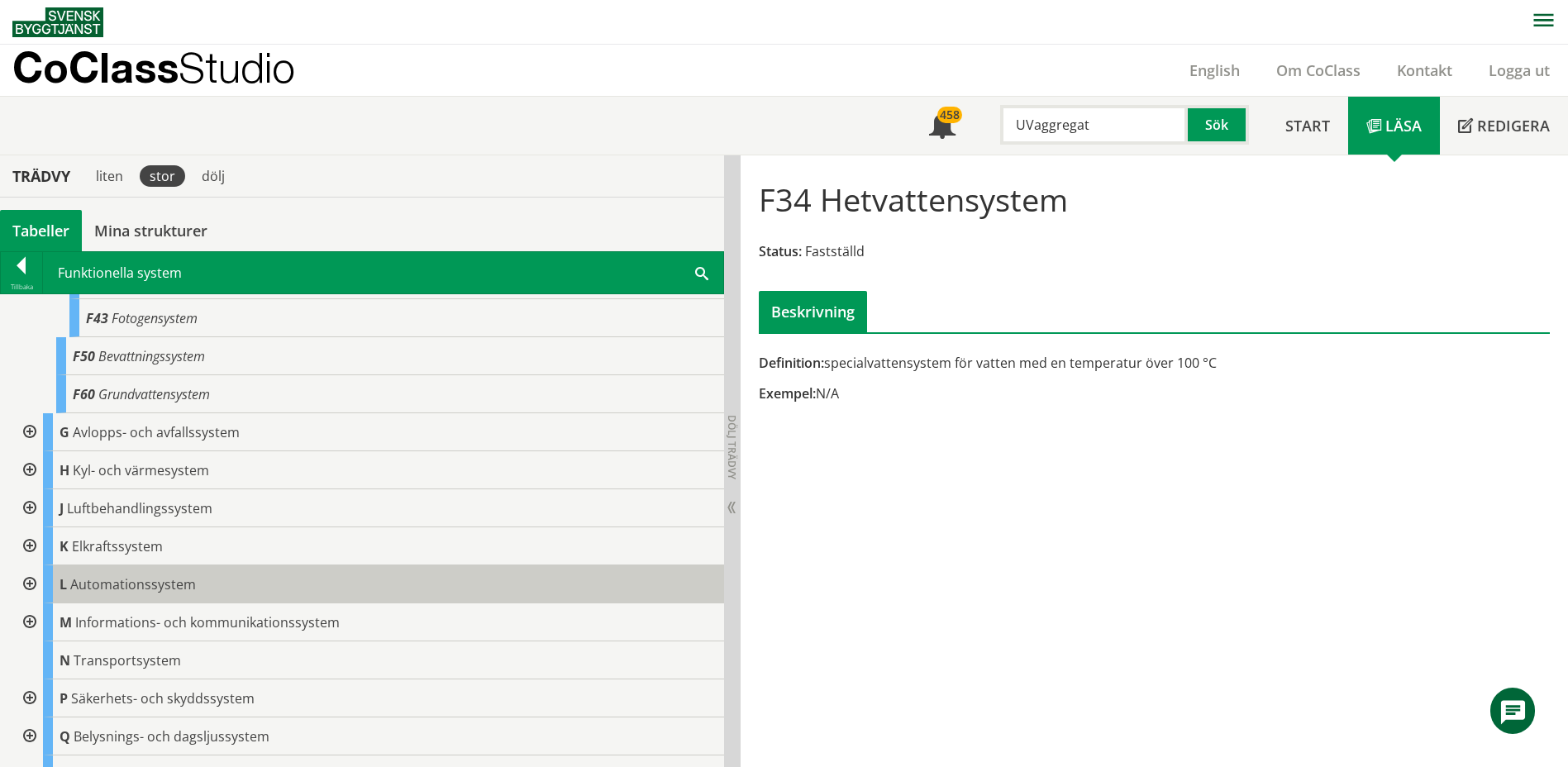
scroll to position [707, 0]
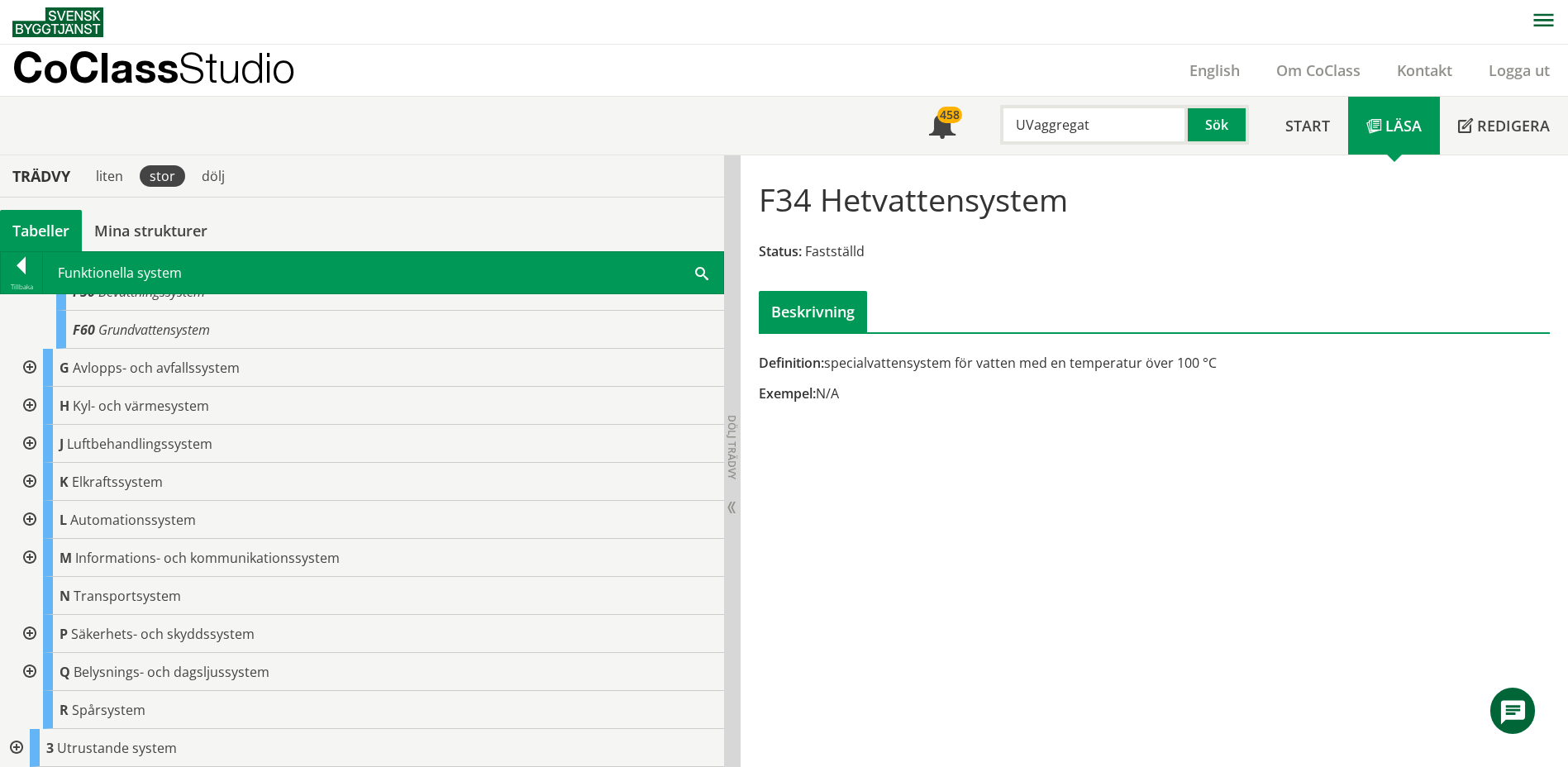
click at [17, 721] on div at bounding box center [15, 748] width 30 height 38
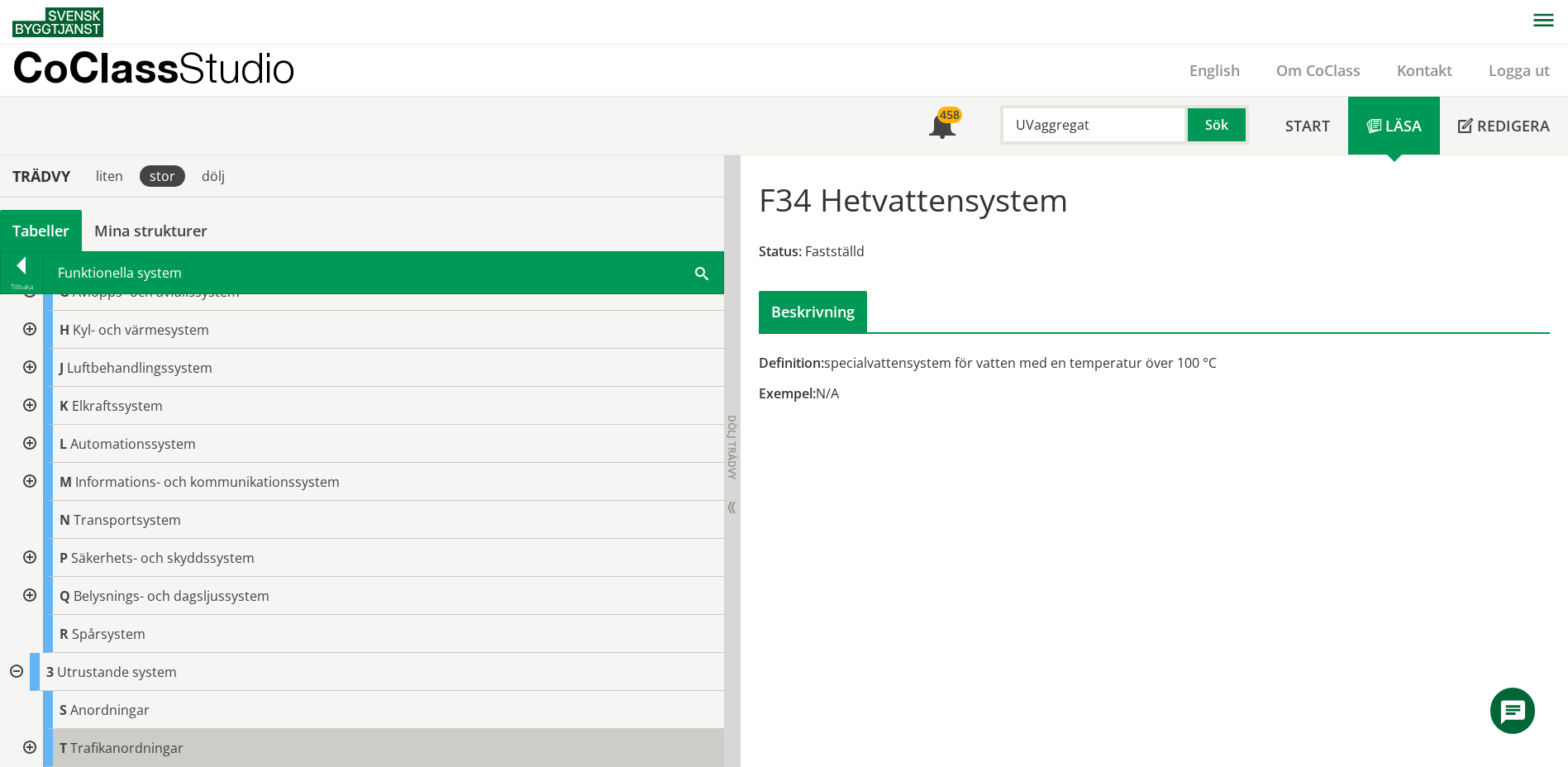
scroll to position [700, 0]
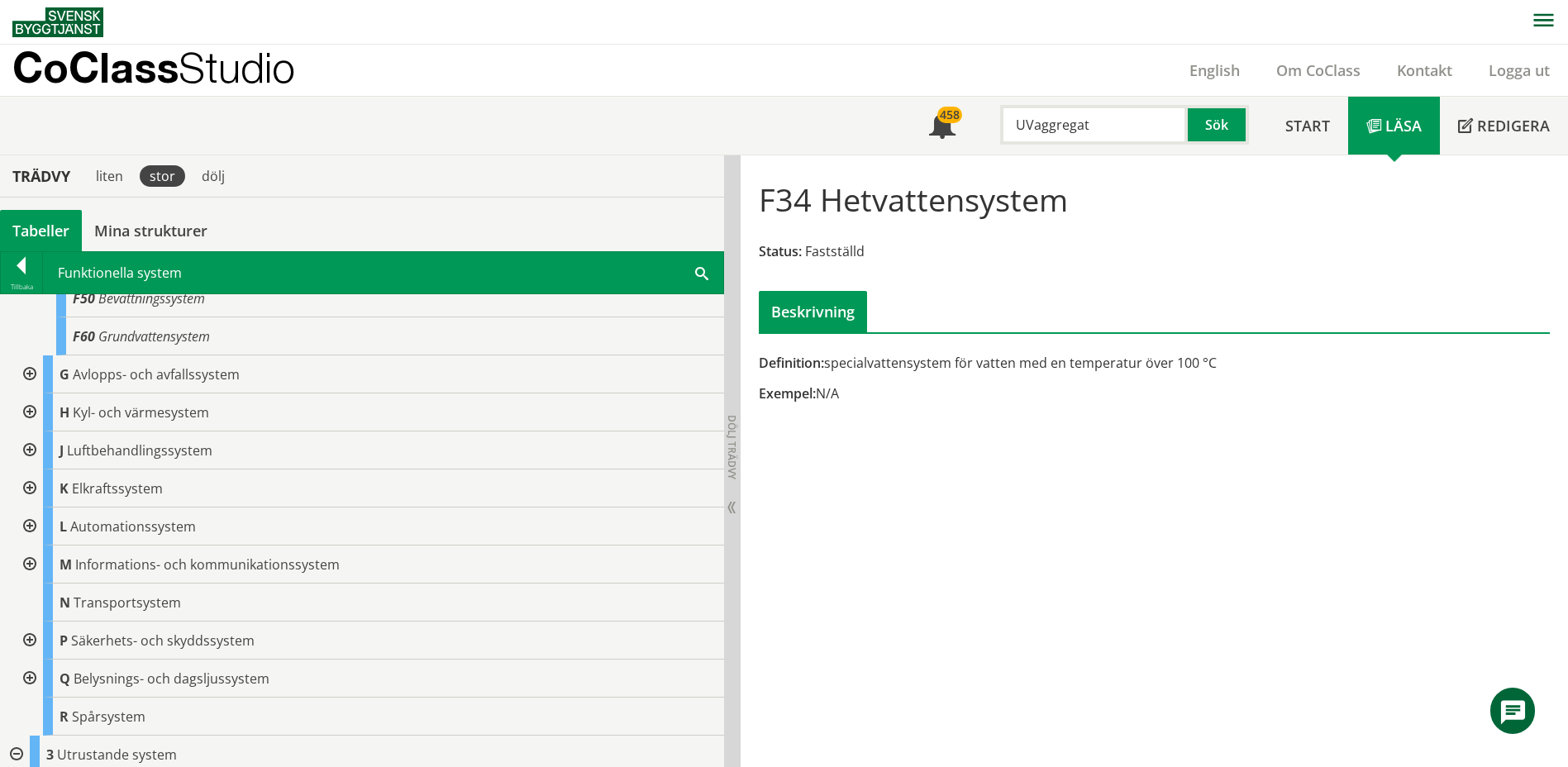
click at [18, 721] on div at bounding box center [15, 754] width 30 height 38
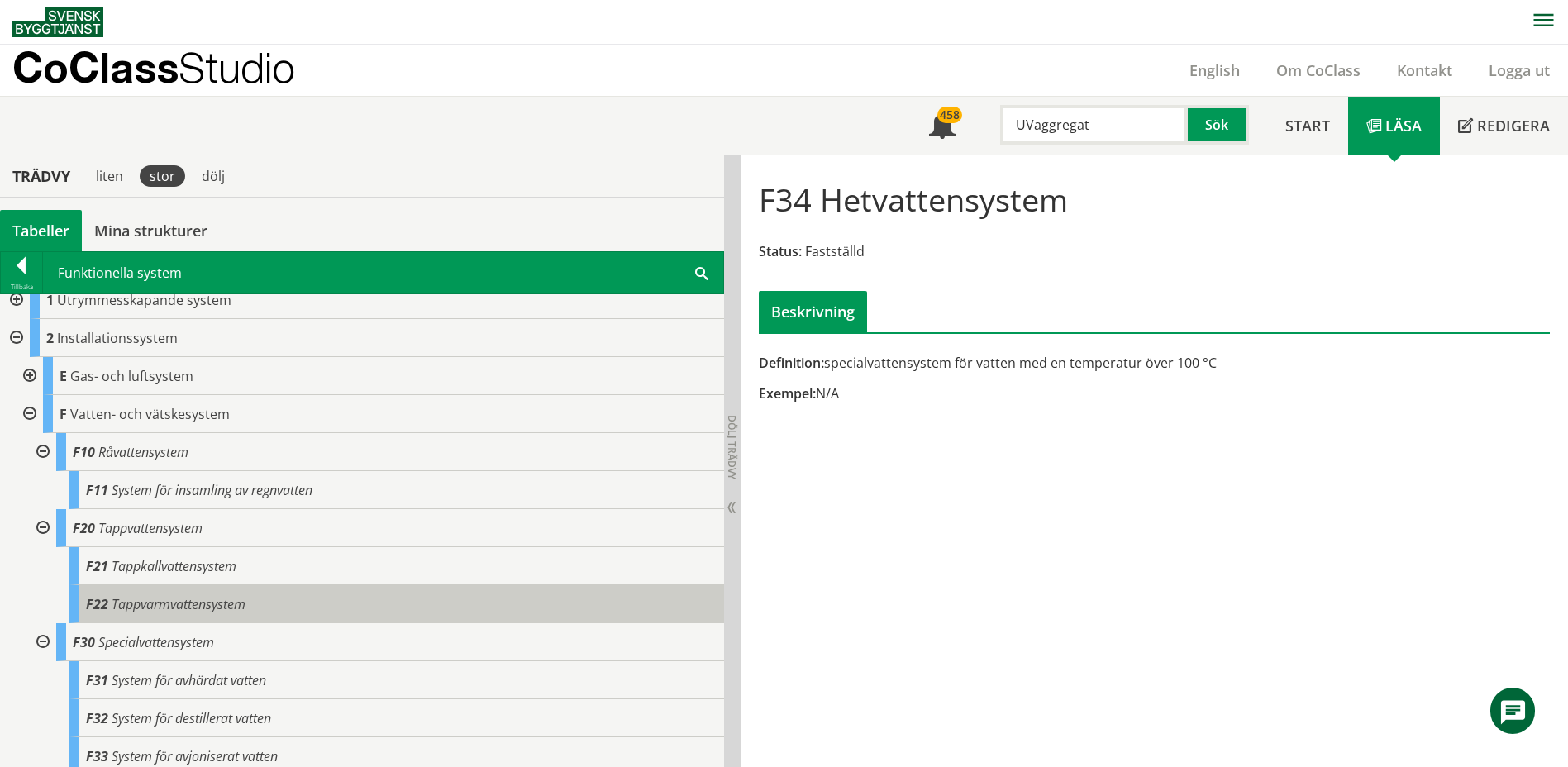
scroll to position [0, 0]
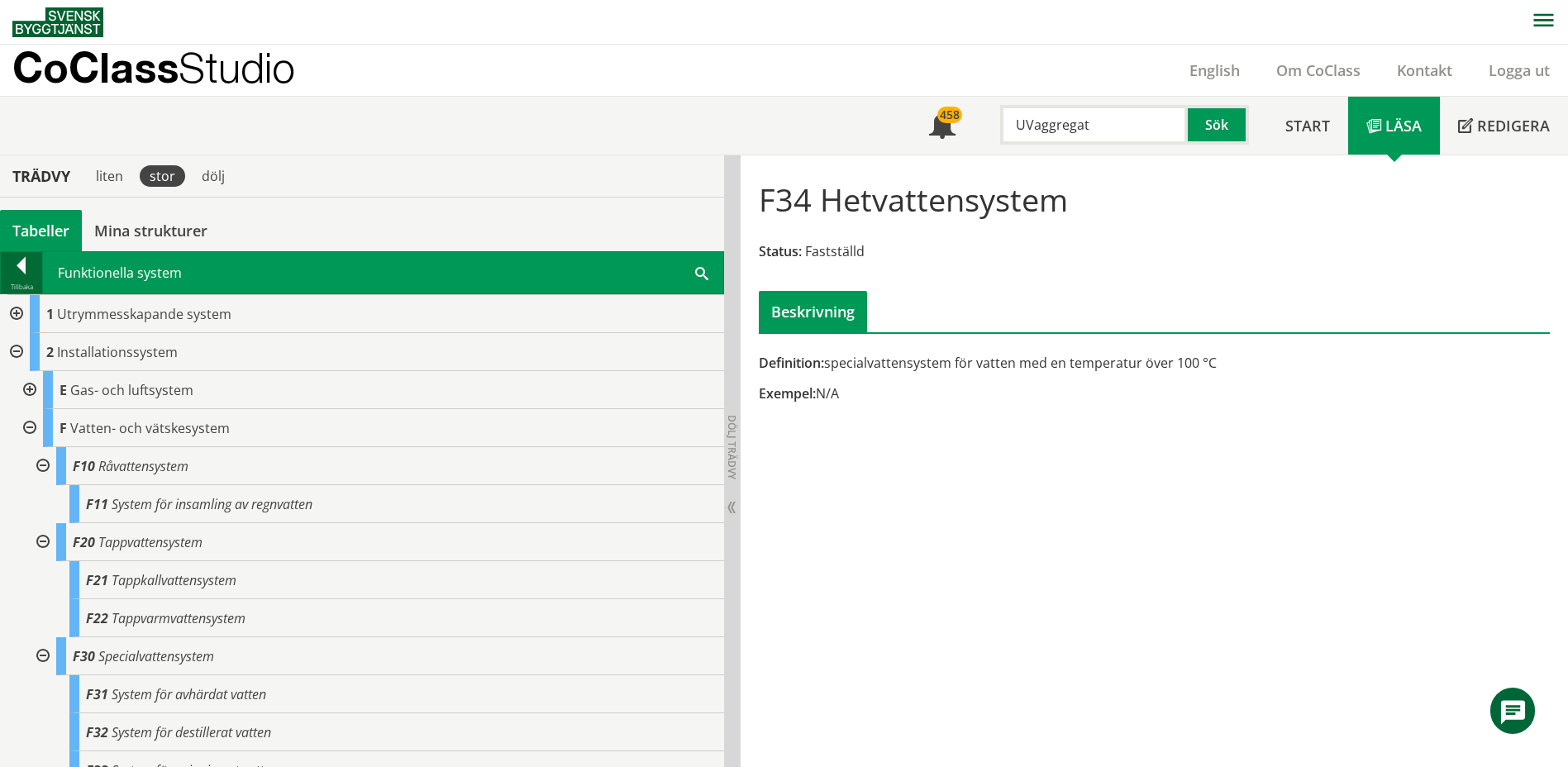
click at [15, 266] on div at bounding box center [21, 268] width 41 height 23
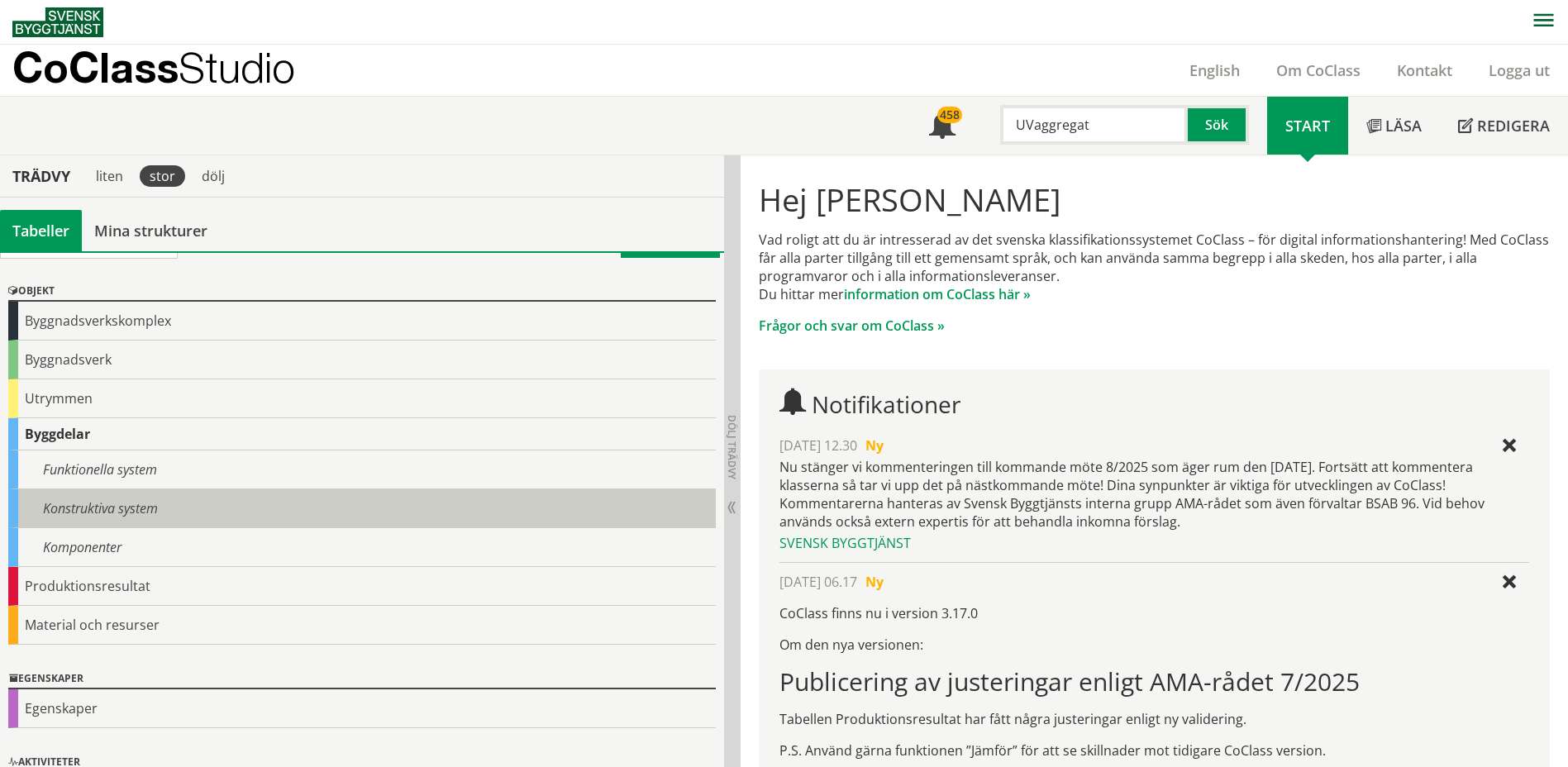
scroll to position [82, 0]
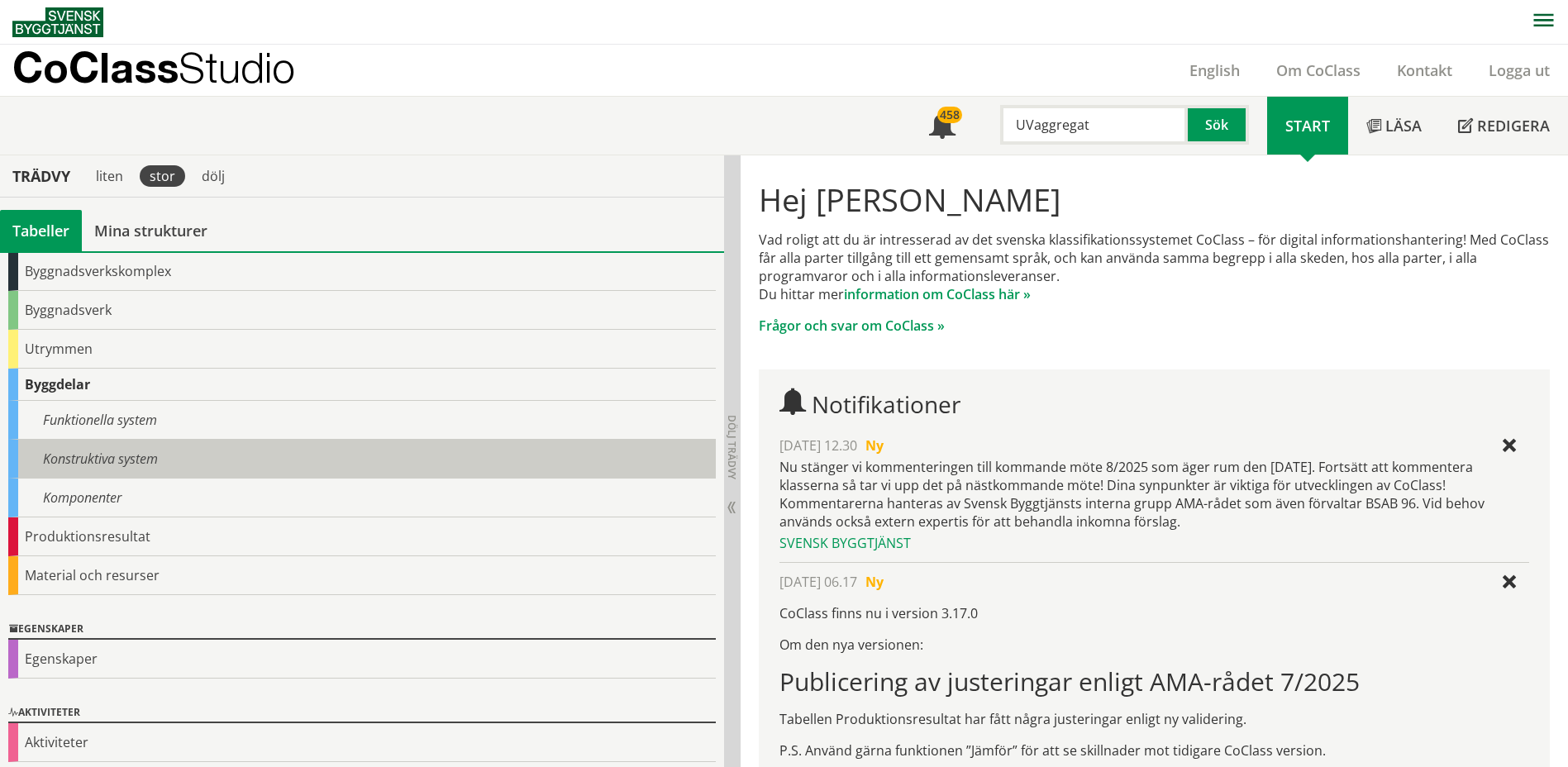
click at [108, 458] on div "Konstruktiva system" at bounding box center [361, 459] width 707 height 39
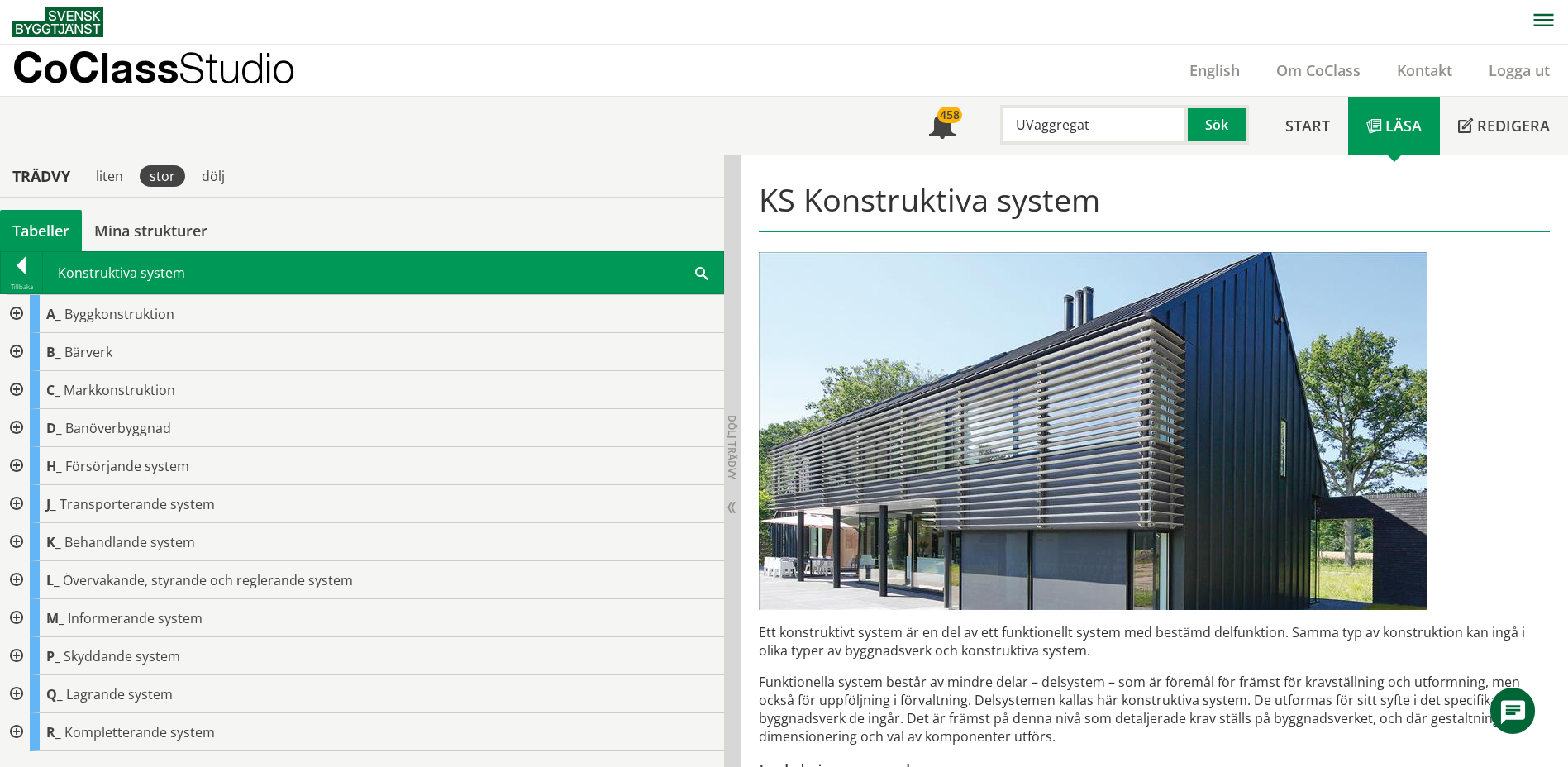
click at [19, 465] on div at bounding box center [15, 465] width 30 height 38
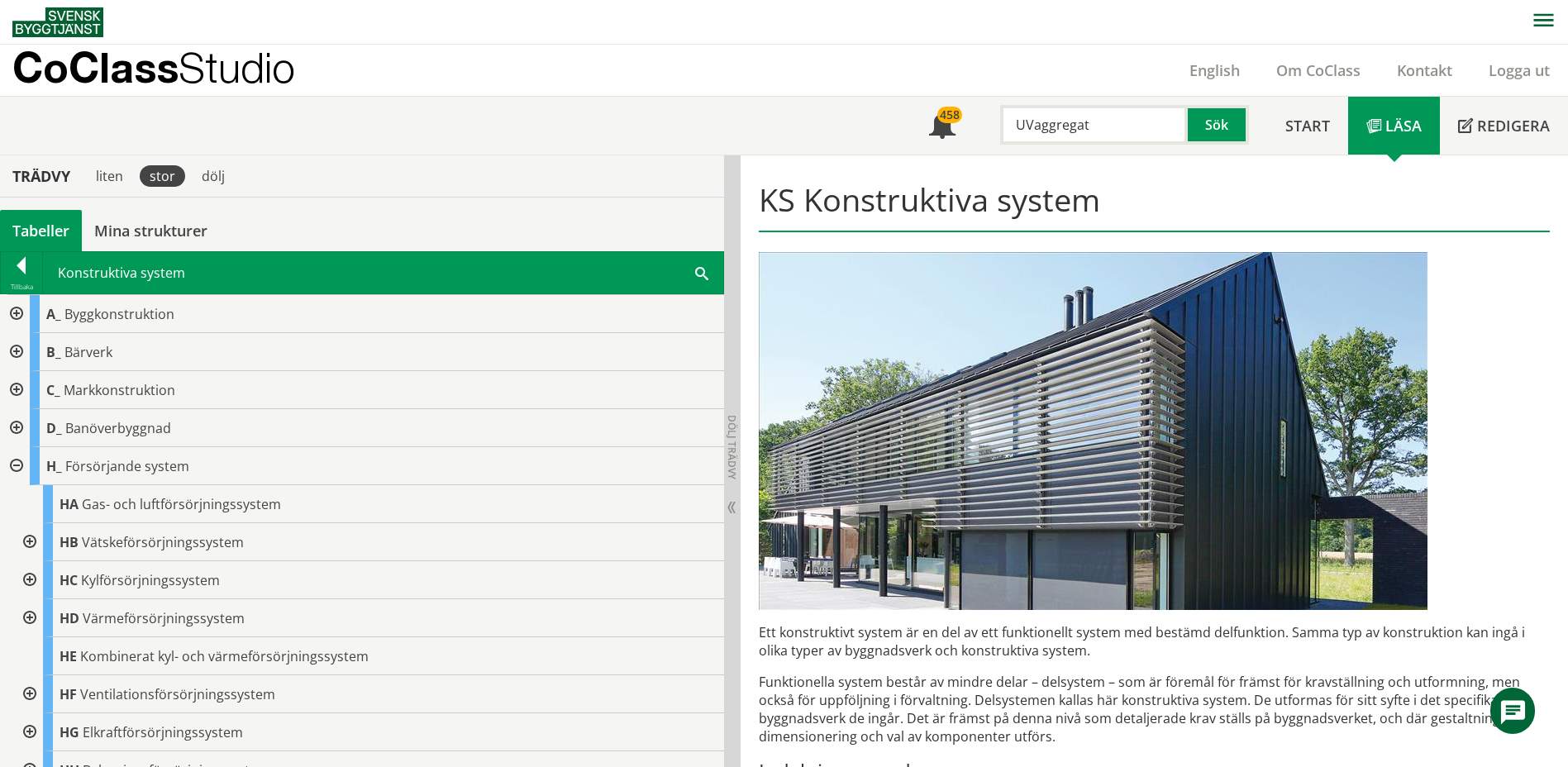
click at [31, 541] on div at bounding box center [28, 542] width 30 height 38
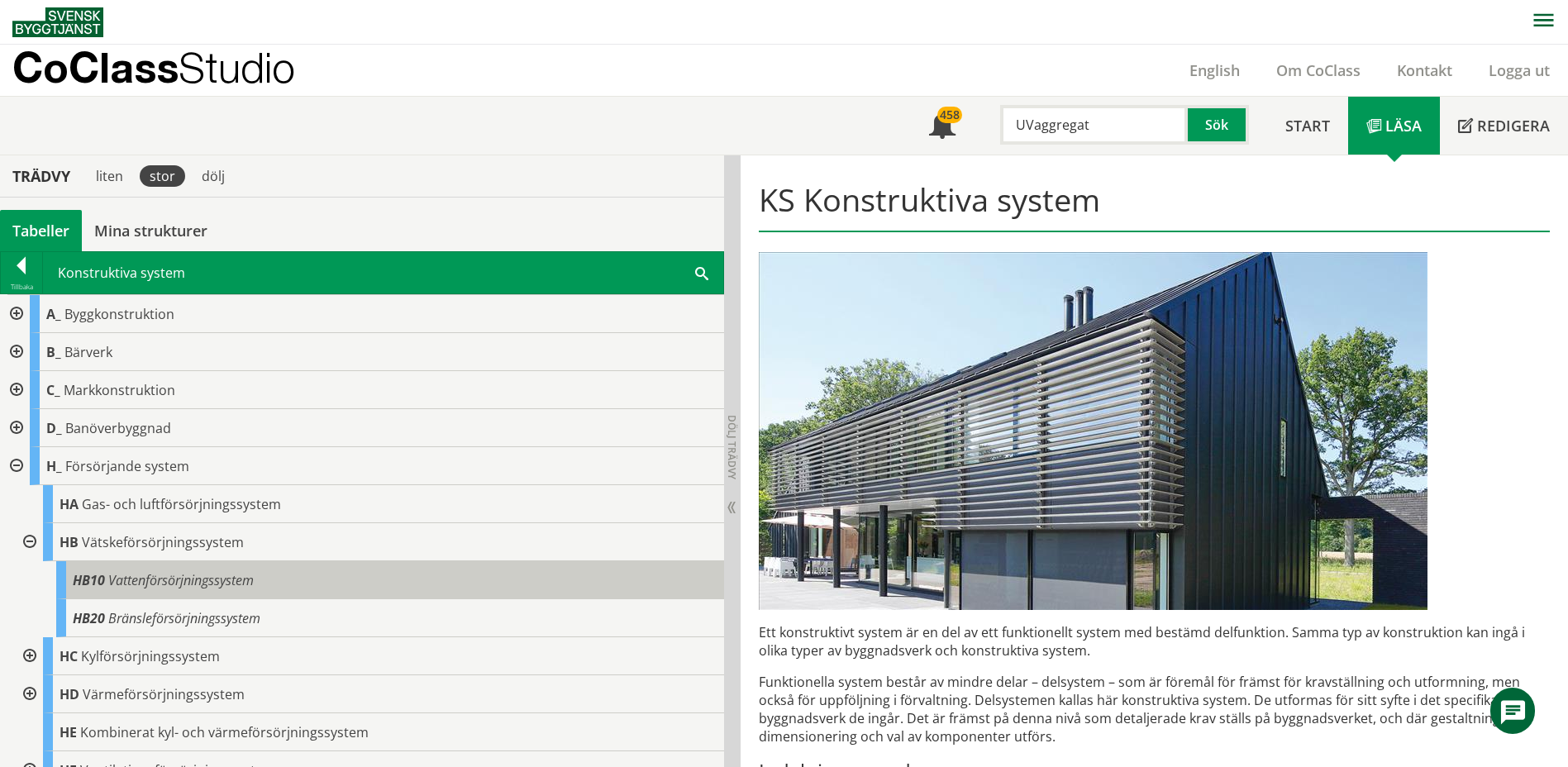
click at [80, 578] on span "HB10" at bounding box center [89, 580] width 32 height 18
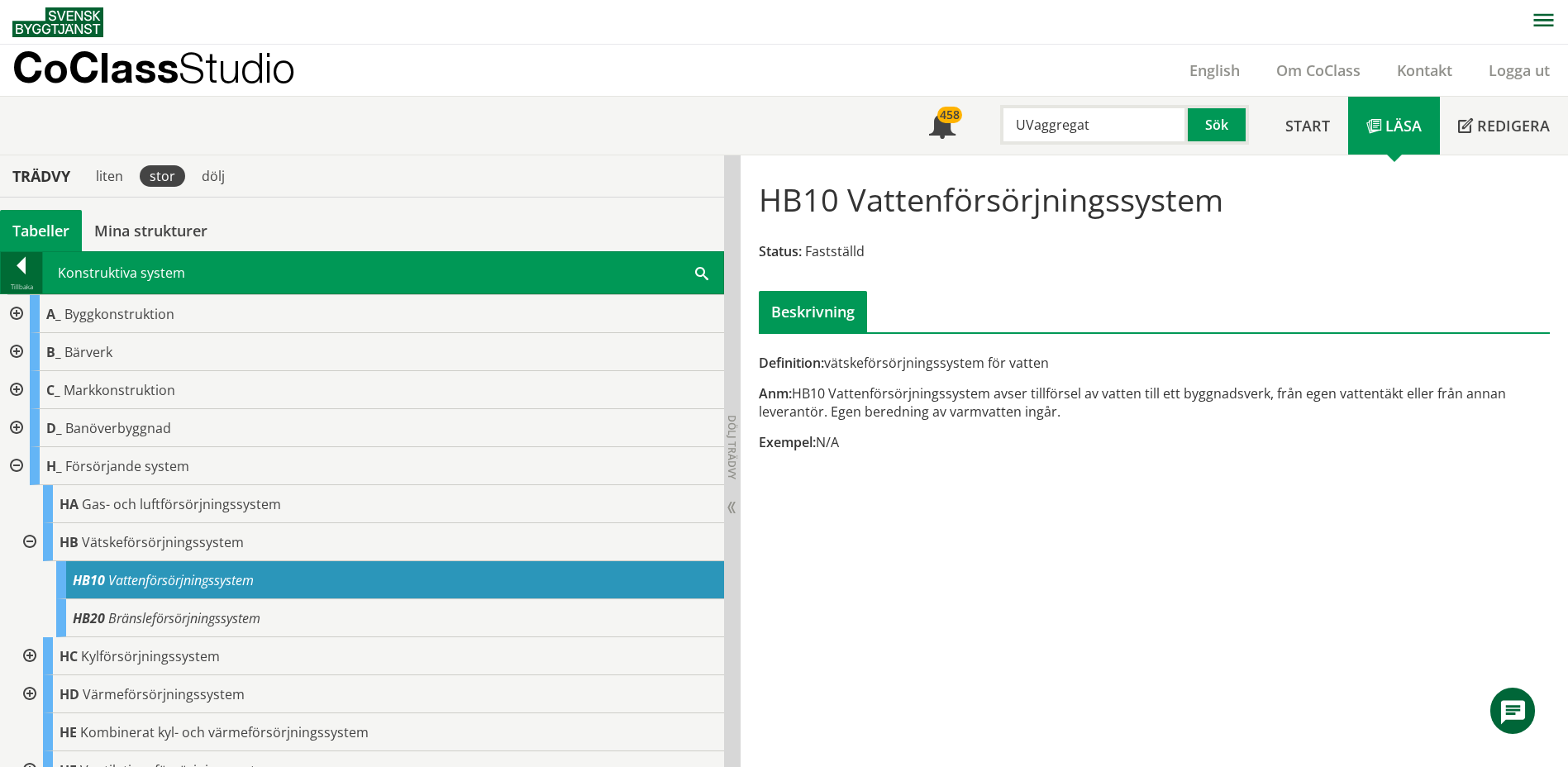
click at [25, 266] on div at bounding box center [21, 268] width 41 height 23
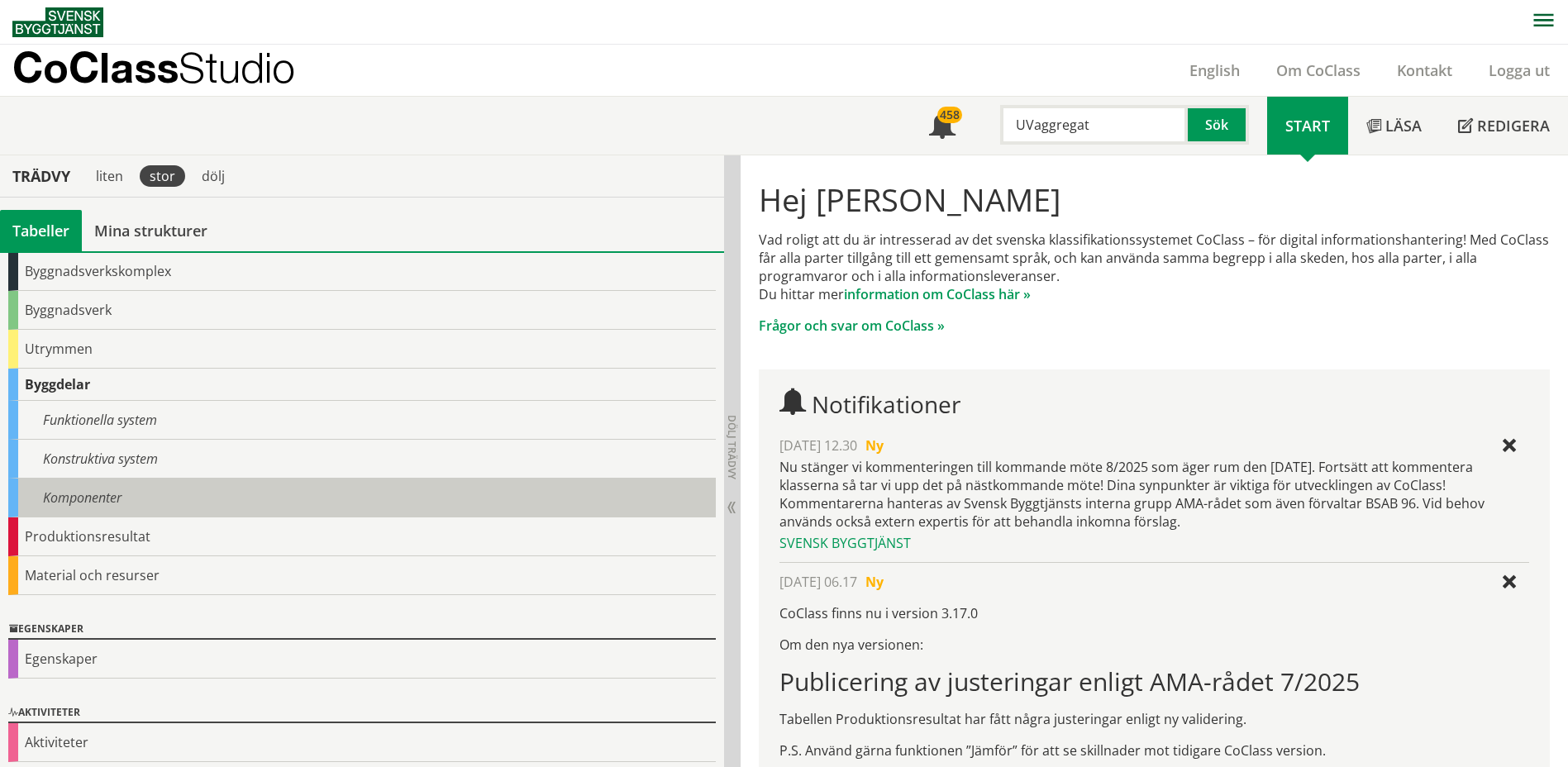
click at [53, 495] on div "Komponenter" at bounding box center [361, 498] width 707 height 39
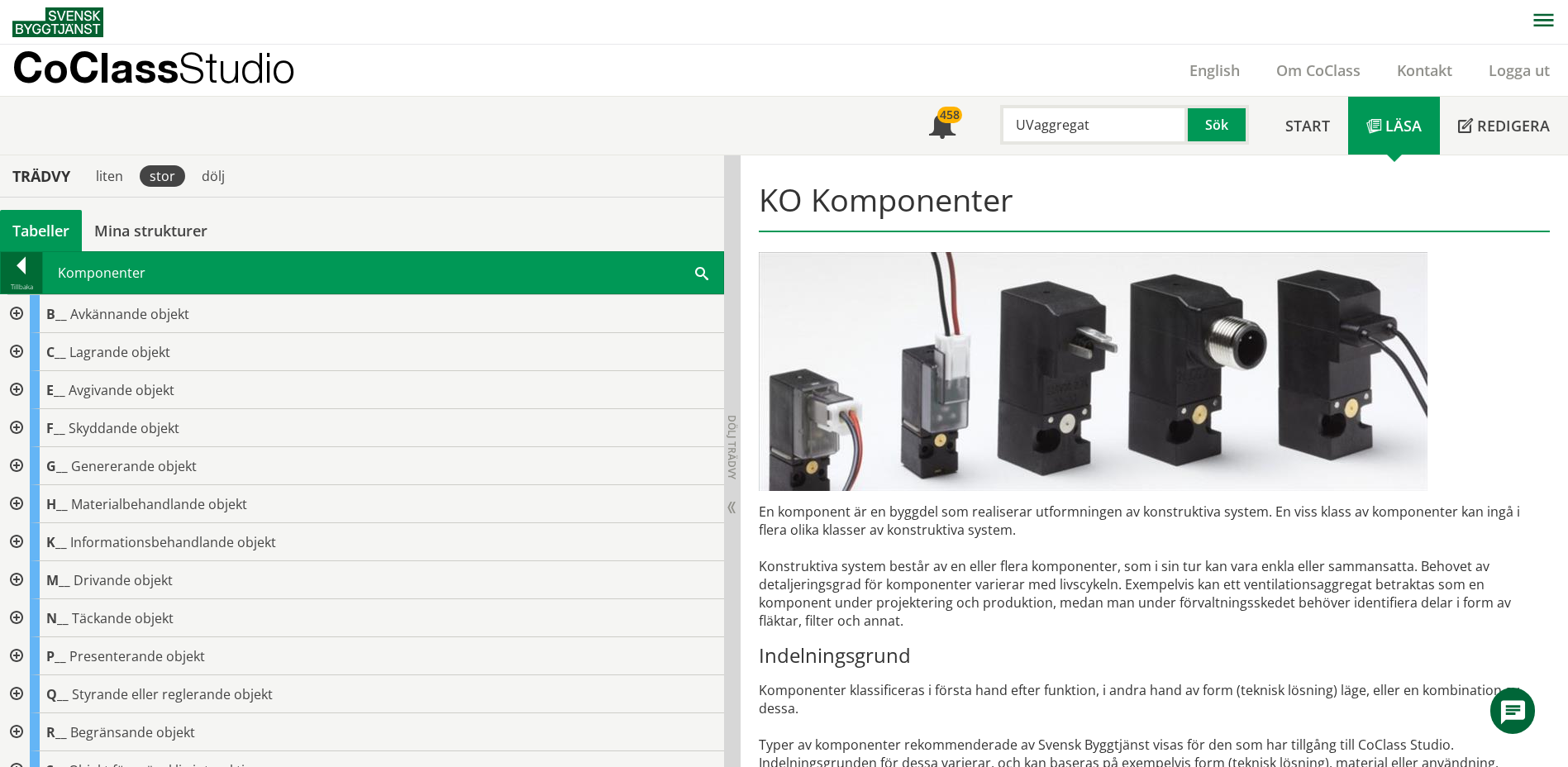
click at [22, 261] on div at bounding box center [21, 268] width 41 height 23
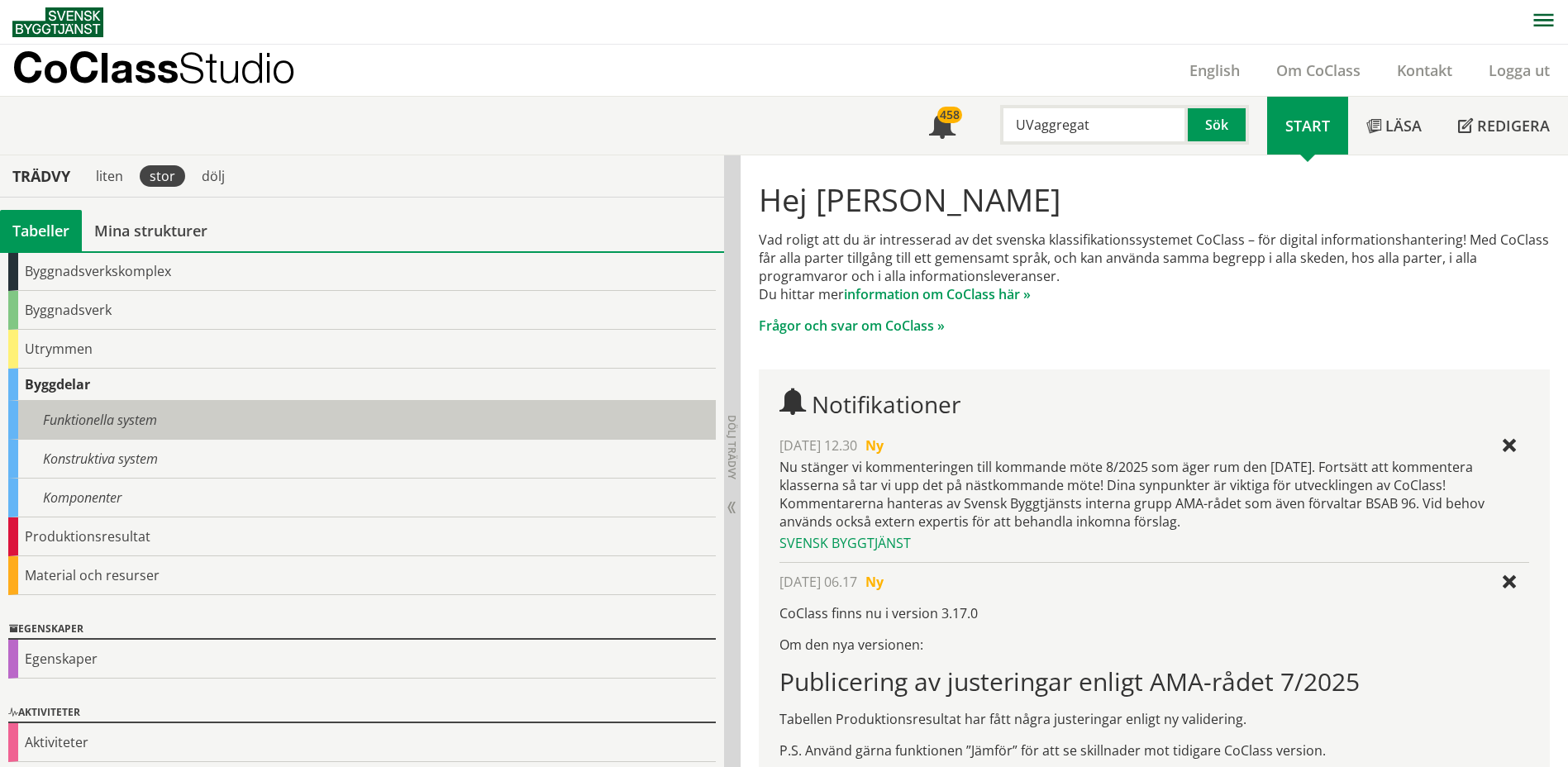
click at [63, 423] on div "Funktionella system" at bounding box center [361, 420] width 707 height 39
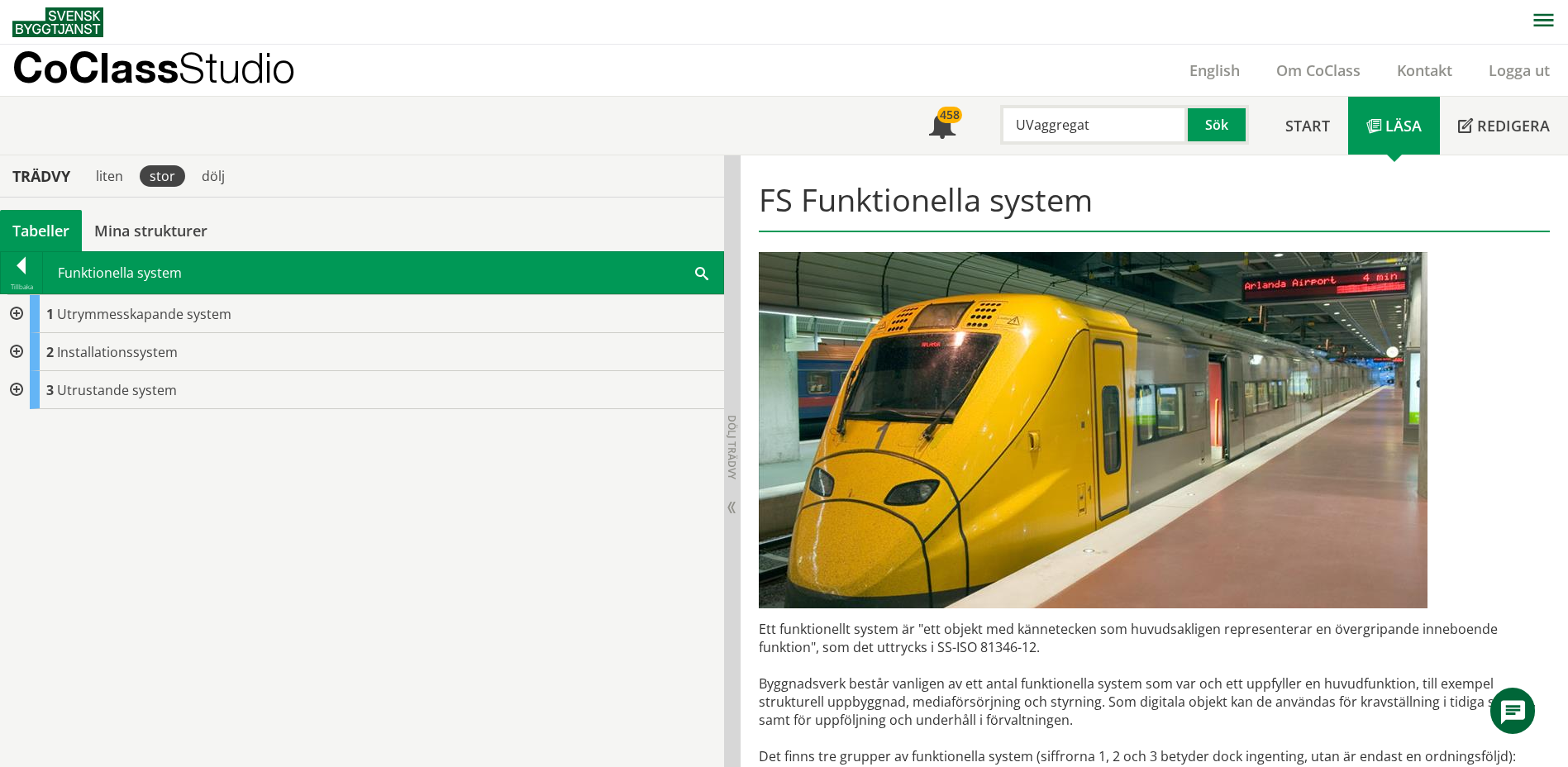
click at [16, 348] on div at bounding box center [15, 352] width 30 height 38
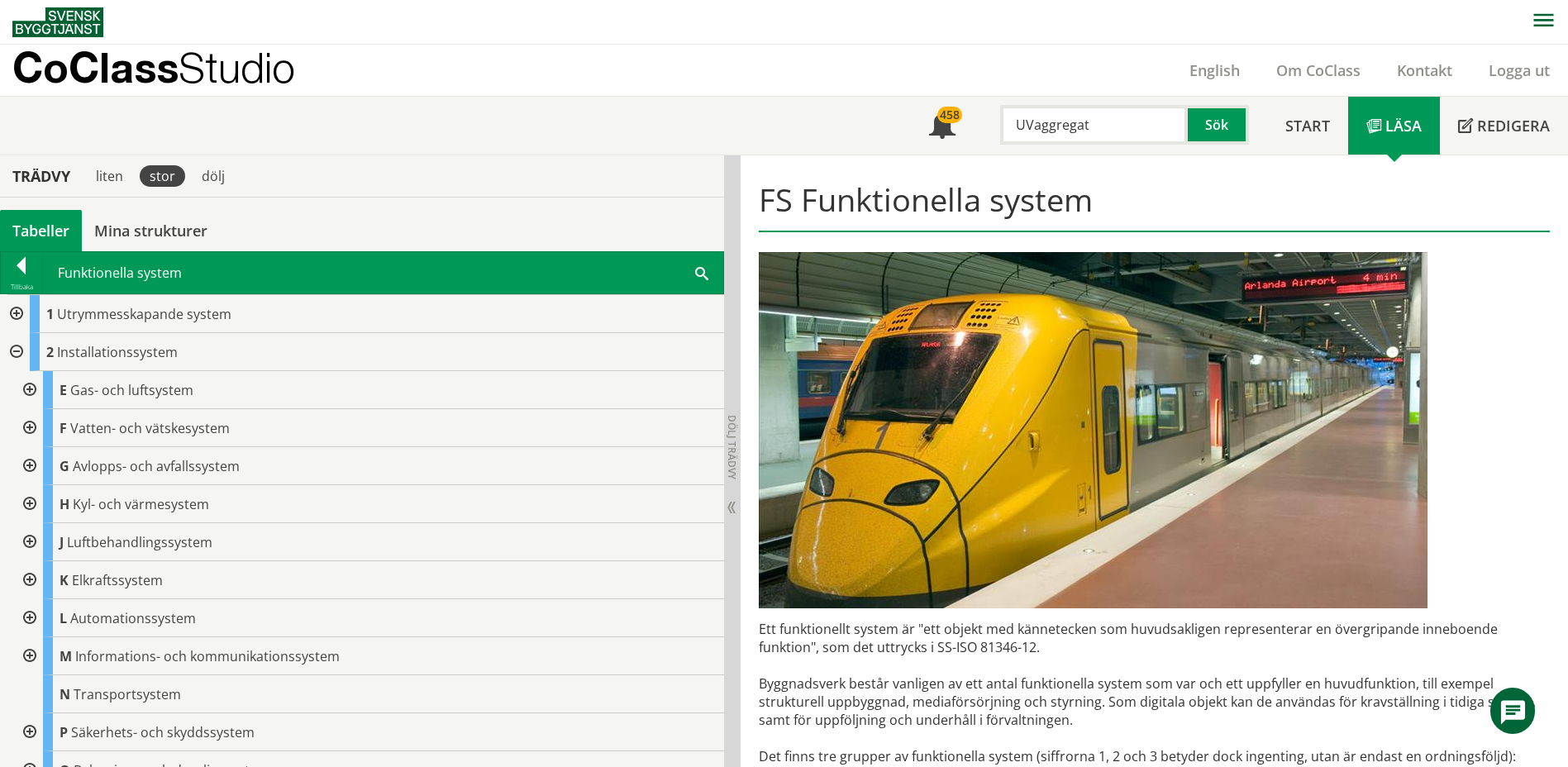
click at [18, 353] on div at bounding box center [15, 352] width 30 height 38
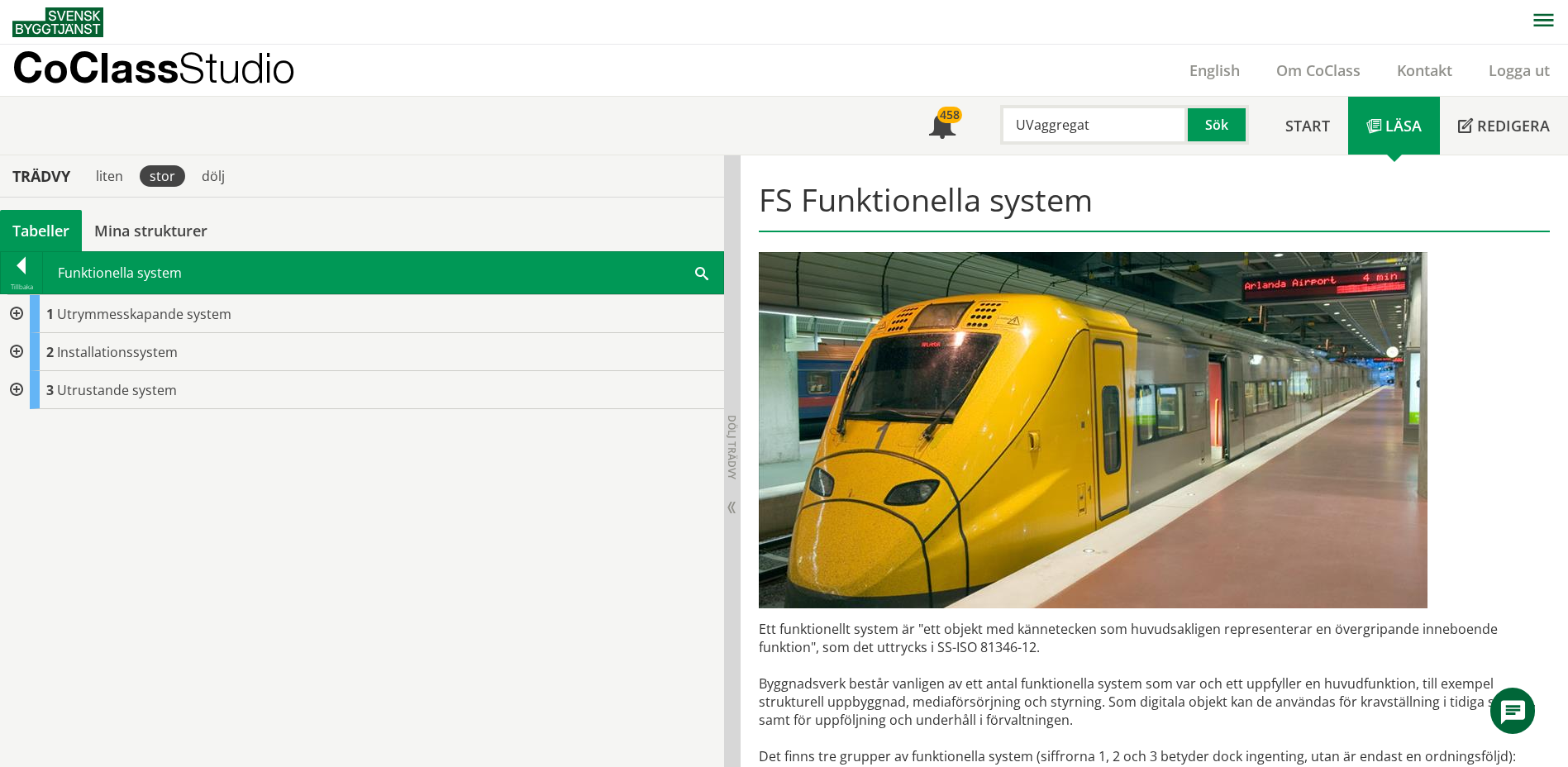
click at [16, 389] on div at bounding box center [15, 390] width 30 height 38
click at [18, 351] on div at bounding box center [15, 352] width 30 height 38
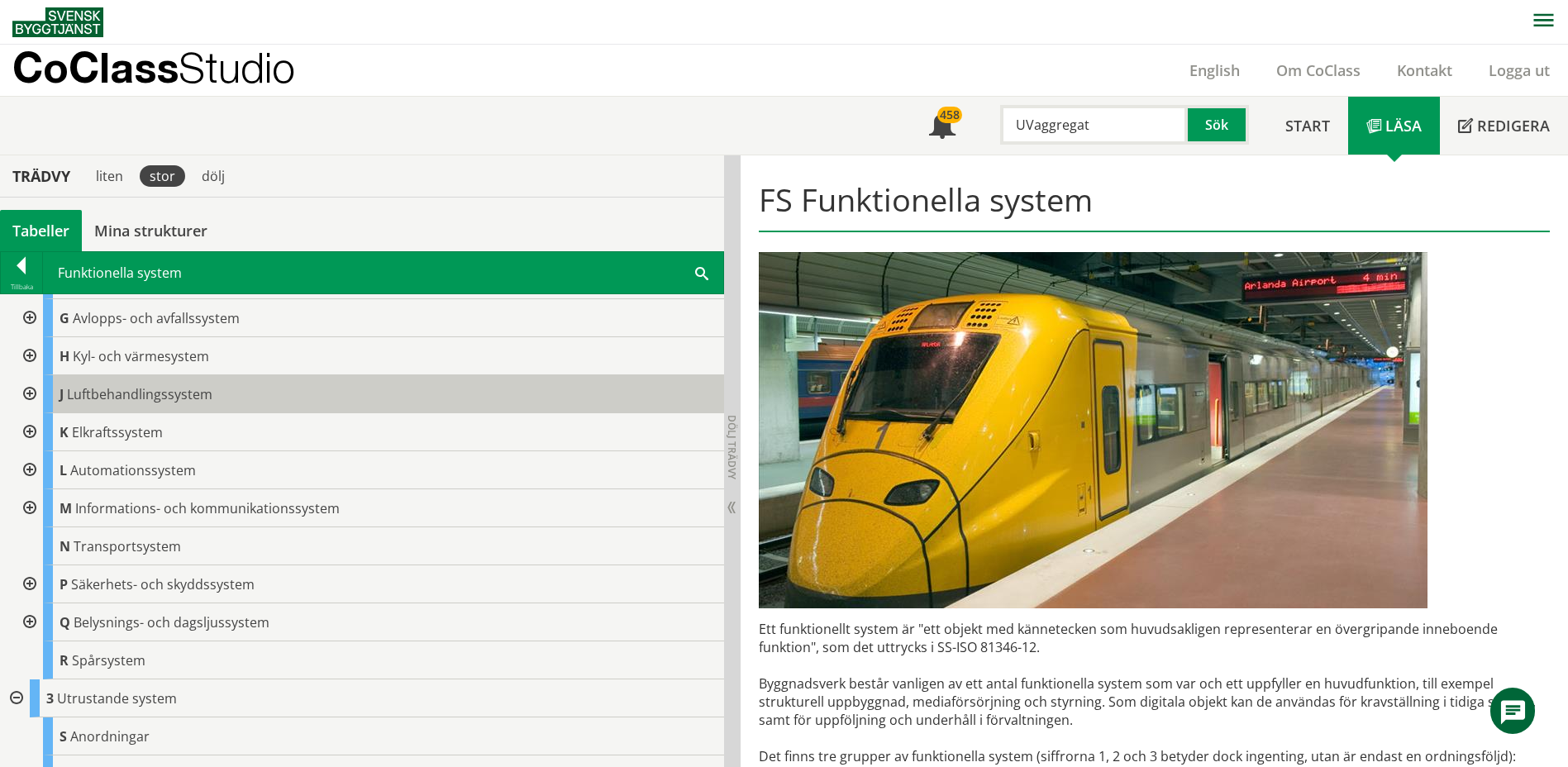
scroll to position [166, 0]
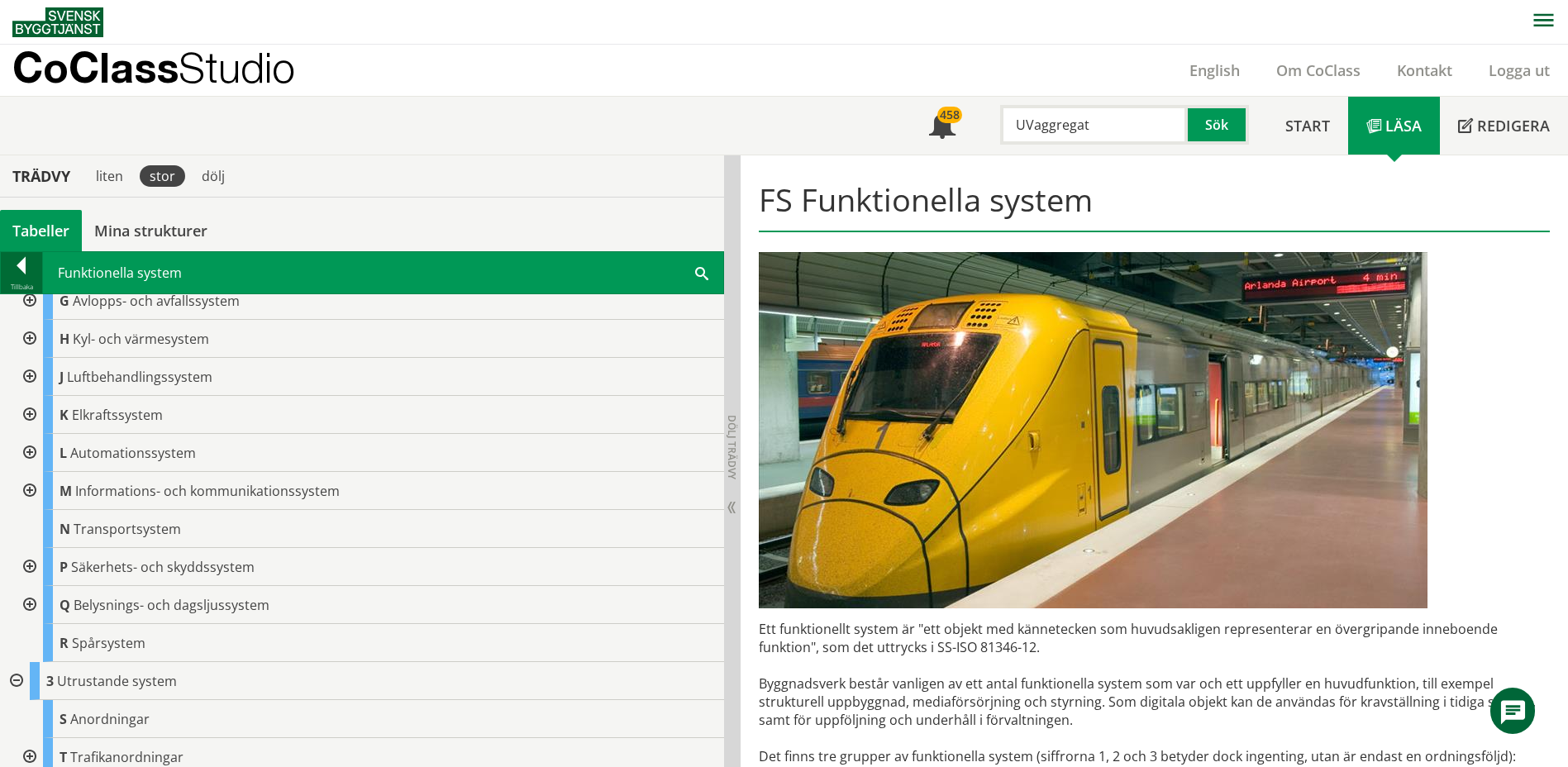
click at [16, 259] on div at bounding box center [21, 268] width 41 height 23
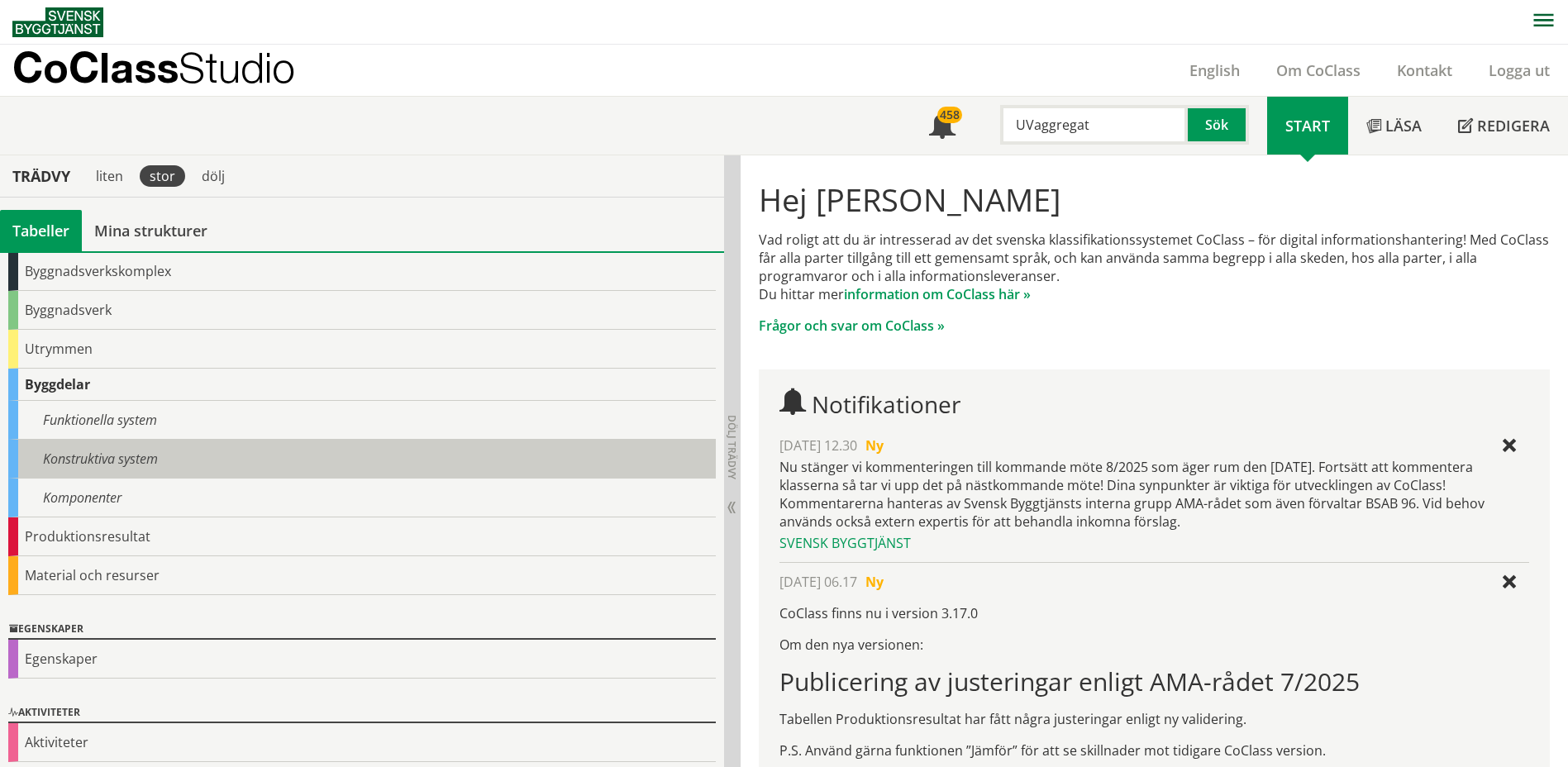
click at [97, 465] on div "Konstruktiva system" at bounding box center [361, 459] width 707 height 39
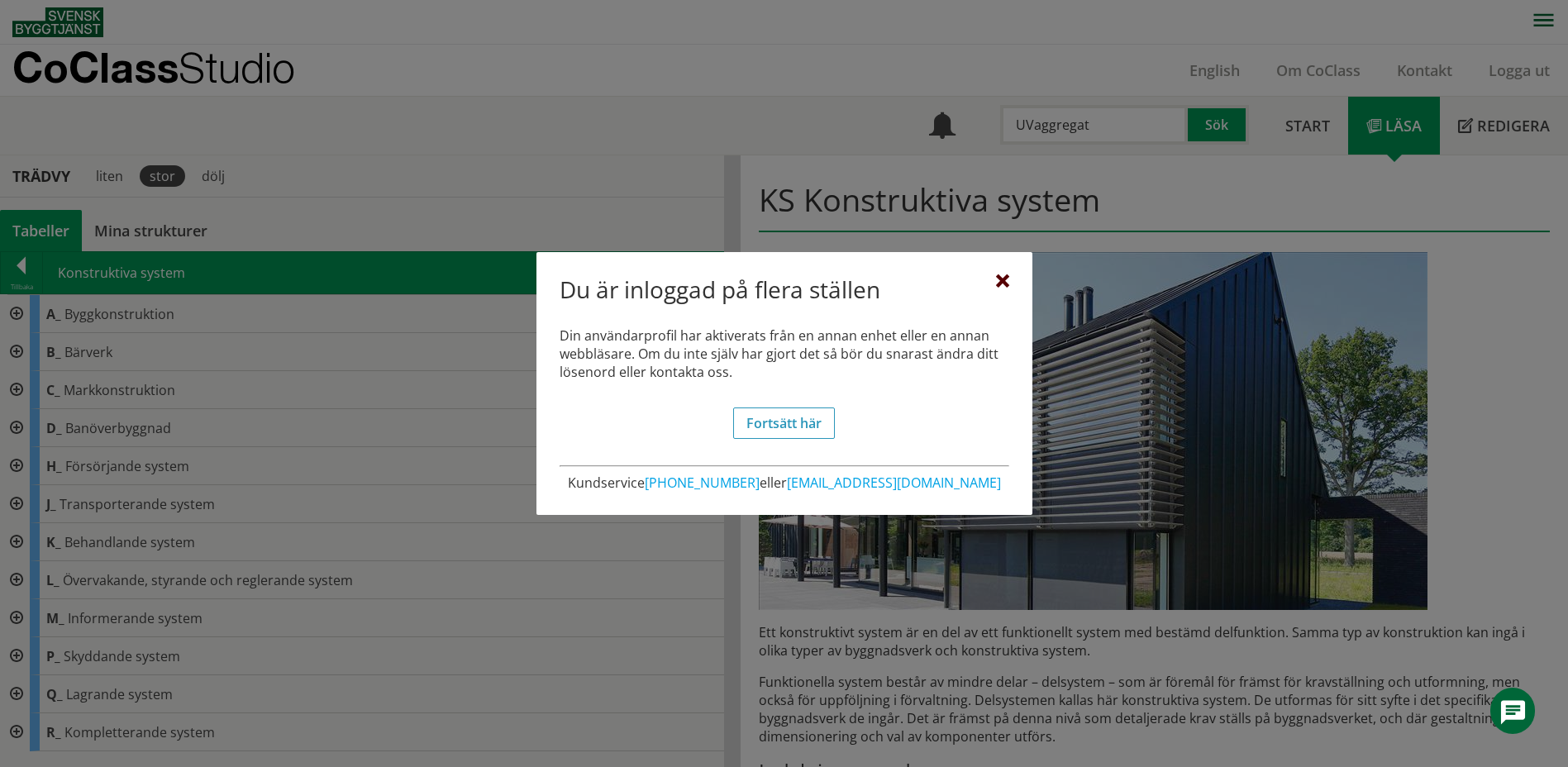
click at [1007, 281] on div at bounding box center [1003, 281] width 13 height 13
